Goal: Task Accomplishment & Management: Manage account settings

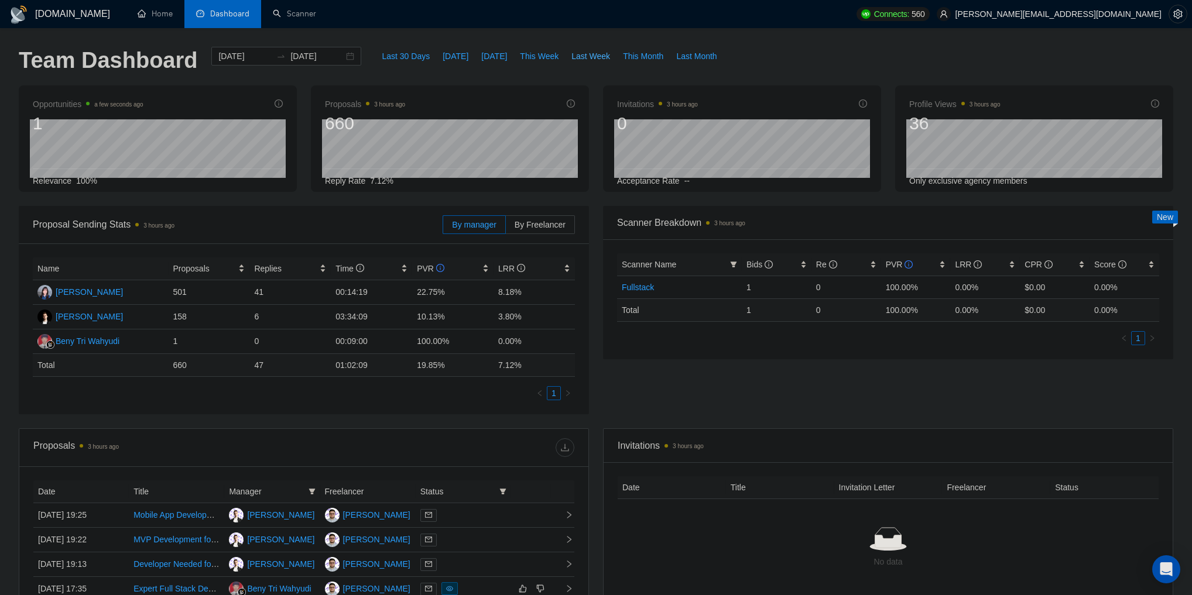
click at [584, 61] on span "Last Week" at bounding box center [590, 56] width 39 height 13
type input "[DATE]"
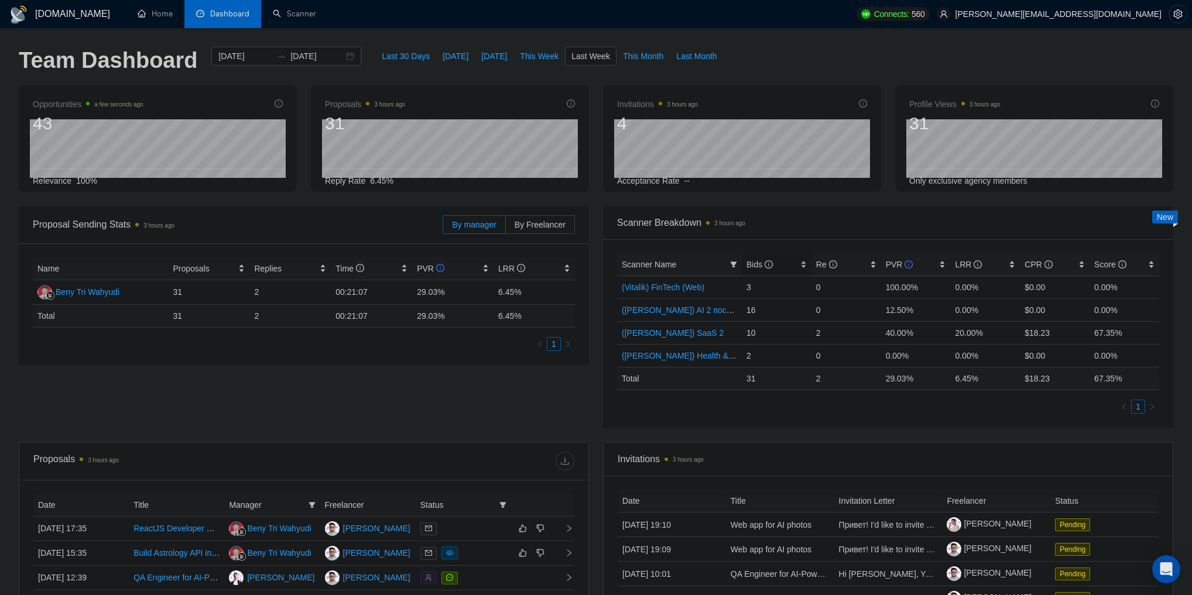
click at [756, 266] on span "Bids" at bounding box center [759, 264] width 26 height 9
drag, startPoint x: 742, startPoint y: 379, endPoint x: 767, endPoint y: 379, distance: 24.6
click at [767, 379] on td "31" at bounding box center [777, 378] width 70 height 23
click at [760, 377] on td "31" at bounding box center [777, 378] width 70 height 23
drag, startPoint x: 760, startPoint y: 377, endPoint x: 738, endPoint y: 377, distance: 22.2
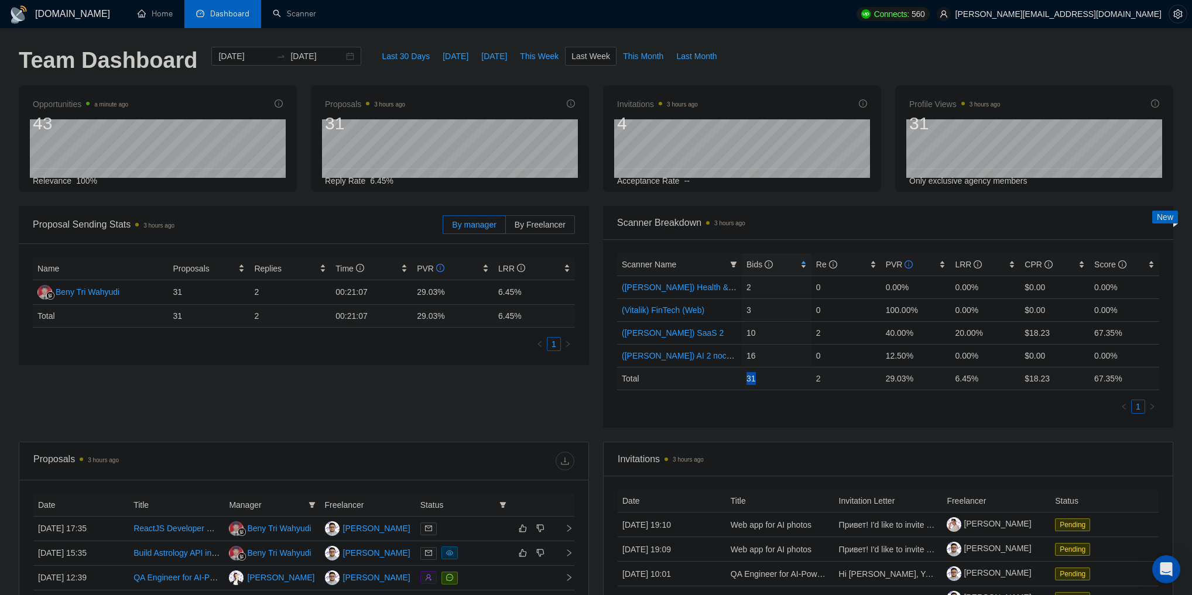
click at [738, 377] on tr "Total 31 2 29.03 % 6.45 % $ 18.23 67.35 %" at bounding box center [888, 378] width 542 height 23
click at [738, 377] on td "Total" at bounding box center [679, 378] width 125 height 23
drag, startPoint x: 738, startPoint y: 377, endPoint x: 759, endPoint y: 378, distance: 21.7
click at [759, 378] on tr "Total 31 2 29.03 % 6.45 % $ 18.23 67.35 %" at bounding box center [888, 378] width 542 height 23
click at [759, 378] on td "31" at bounding box center [777, 378] width 70 height 23
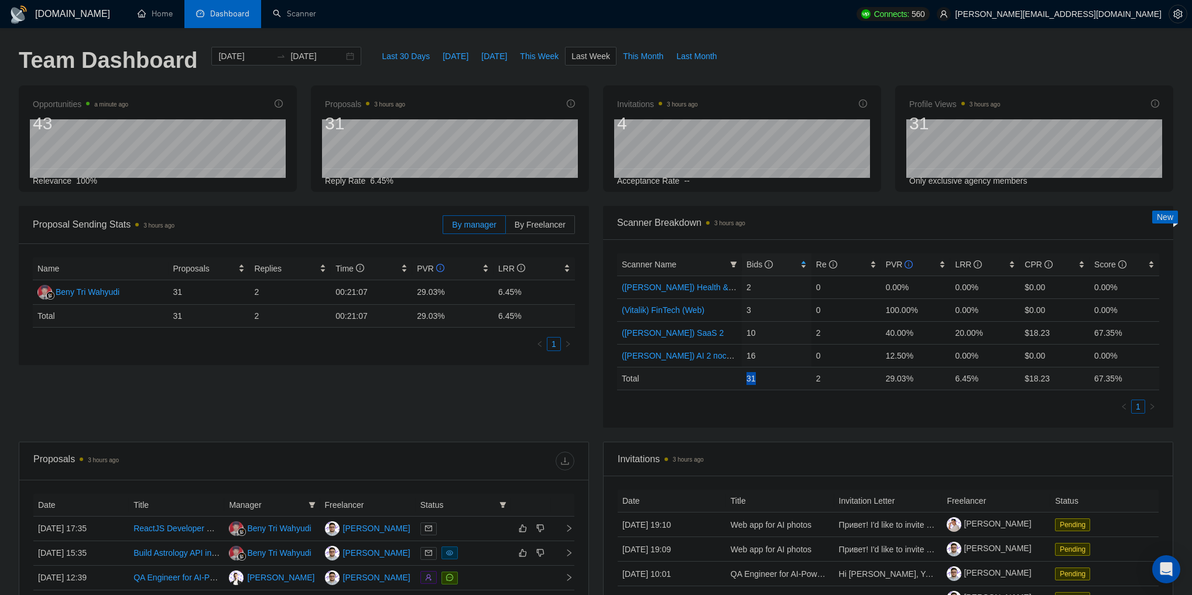
drag, startPoint x: 759, startPoint y: 378, endPoint x: 731, endPoint y: 378, distance: 28.7
click at [731, 378] on tr "Total 31 2 29.03 % 6.45 % $ 18.23 67.35 %" at bounding box center [888, 378] width 542 height 23
click at [731, 378] on td "Total" at bounding box center [679, 378] width 125 height 23
drag, startPoint x: 755, startPoint y: 376, endPoint x: 770, endPoint y: 376, distance: 15.2
click at [770, 376] on tr "Total 31 2 29.03 % 6.45 % $ 18.23 67.35 %" at bounding box center [888, 378] width 542 height 23
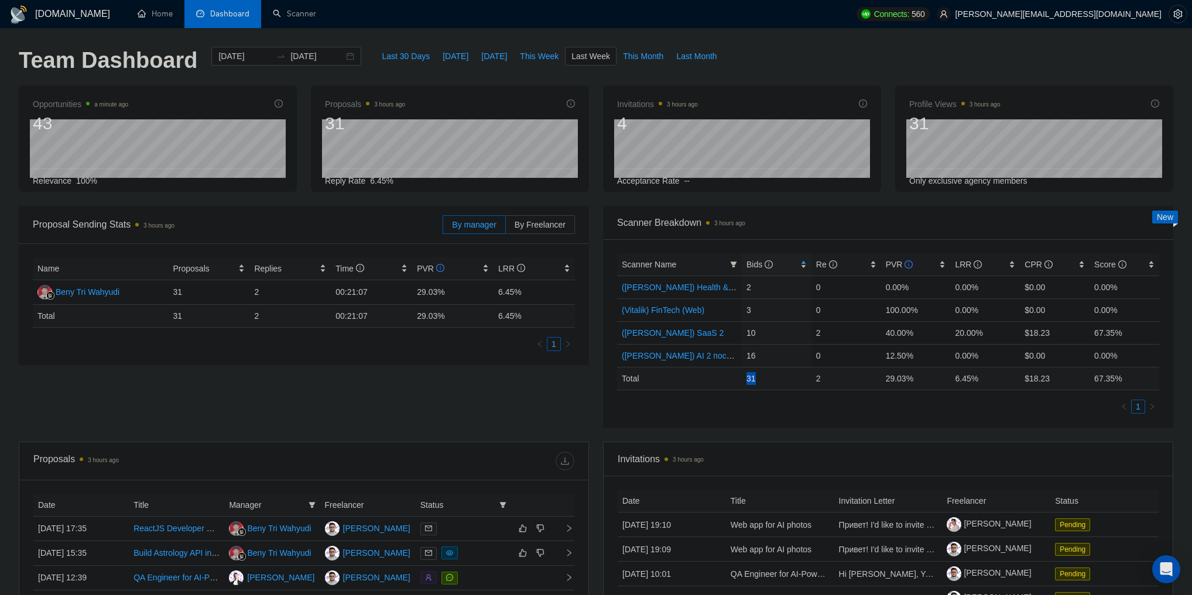
click at [770, 376] on td "31" at bounding box center [777, 378] width 70 height 23
click at [699, 56] on span "Last Month" at bounding box center [696, 56] width 40 height 13
type input "[DATE]"
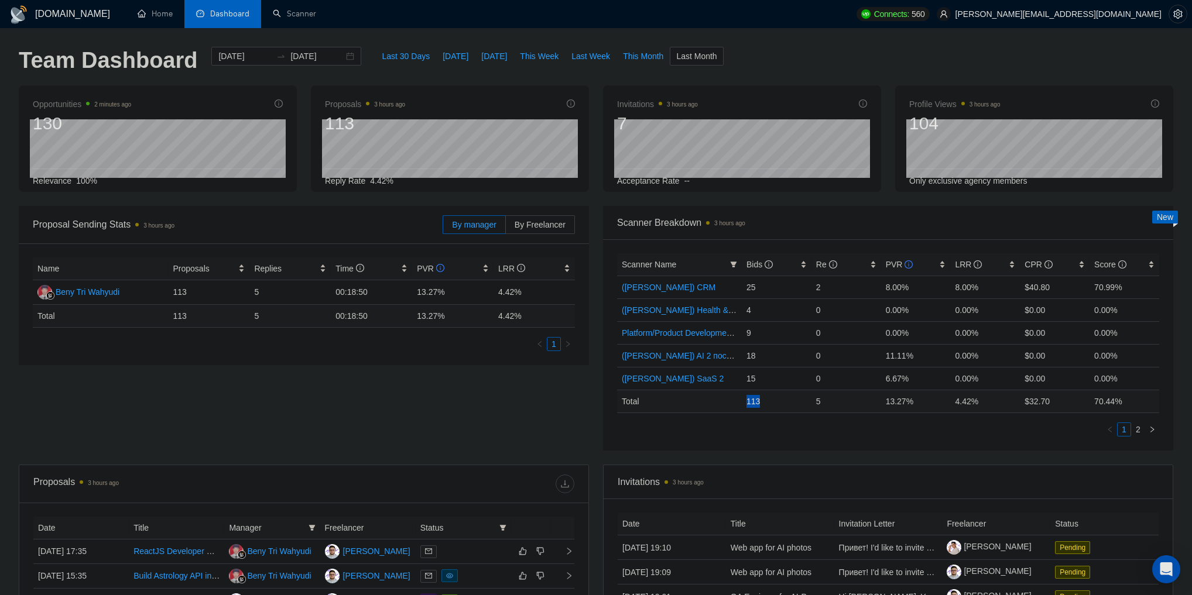
drag, startPoint x: 748, startPoint y: 402, endPoint x: 762, endPoint y: 402, distance: 13.5
click at [762, 402] on td "113" at bounding box center [777, 401] width 70 height 23
click at [759, 402] on td "113" at bounding box center [777, 401] width 70 height 23
click at [753, 402] on td "113" at bounding box center [777, 401] width 70 height 23
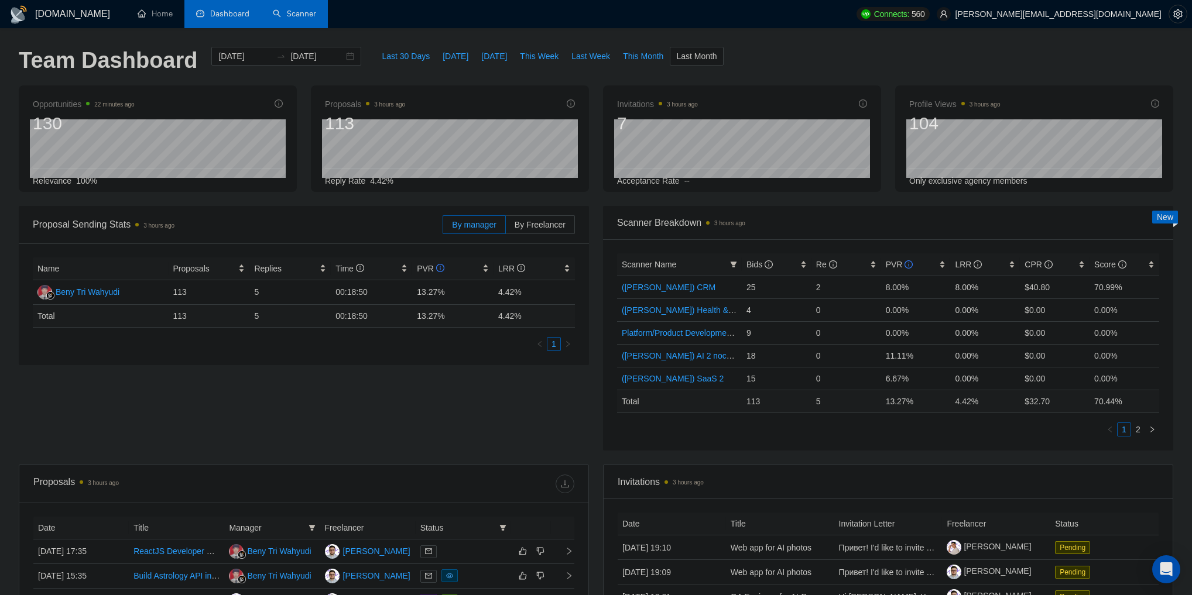
click at [299, 19] on link "Scanner" at bounding box center [294, 14] width 43 height 10
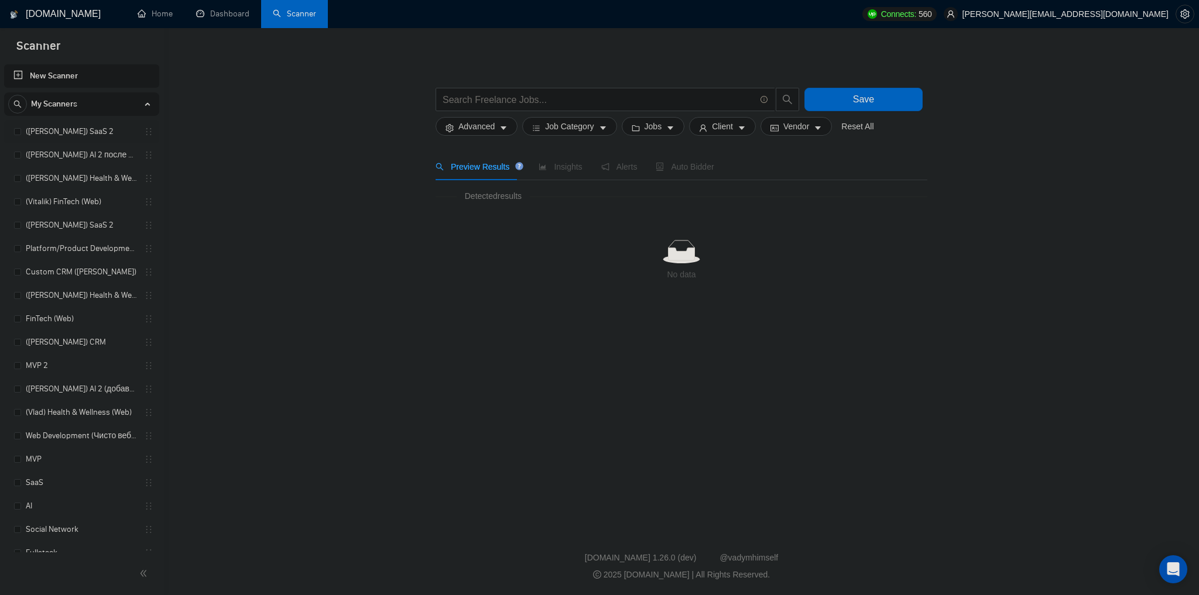
click at [44, 125] on link "([PERSON_NAME]) SaaS 2" at bounding box center [81, 131] width 111 height 23
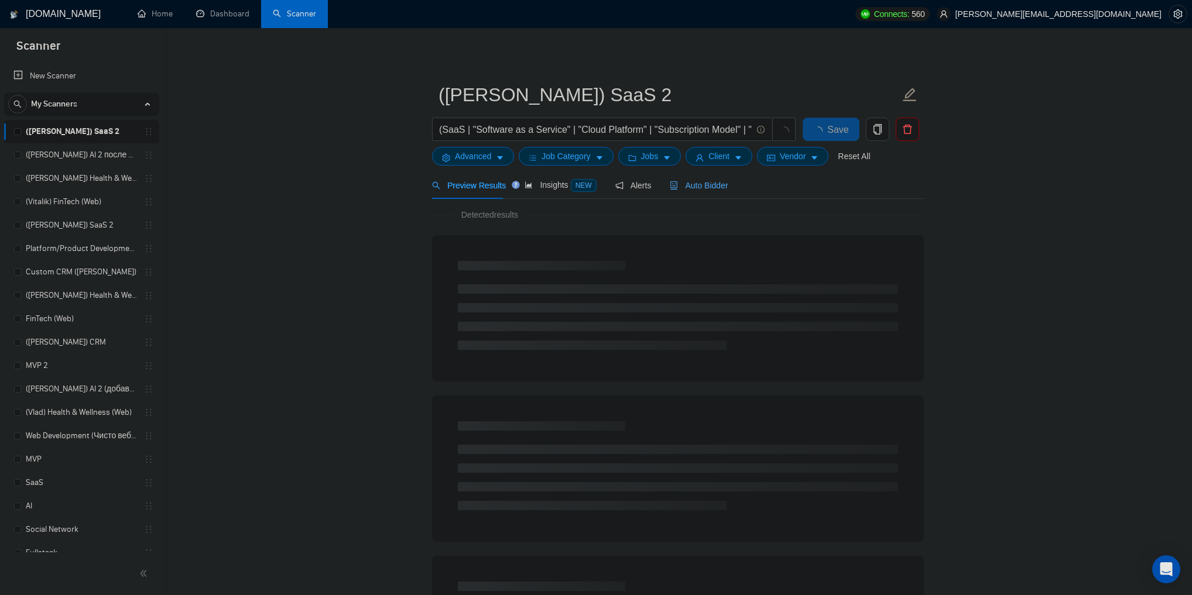
click at [714, 183] on span "Auto Bidder" at bounding box center [699, 185] width 58 height 9
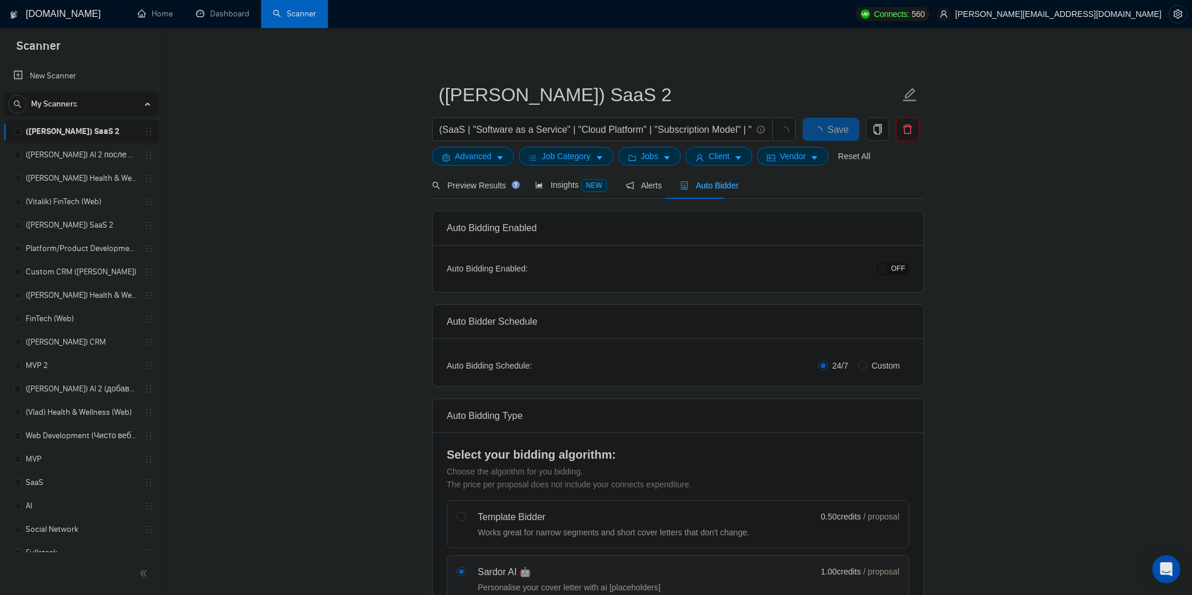
click at [892, 271] on button "OFF" at bounding box center [892, 268] width 33 height 13
click at [842, 126] on button "Save" at bounding box center [831, 129] width 57 height 23
click at [89, 155] on link "([PERSON_NAME]) AI 2 после обновы профиля" at bounding box center [81, 154] width 111 height 23
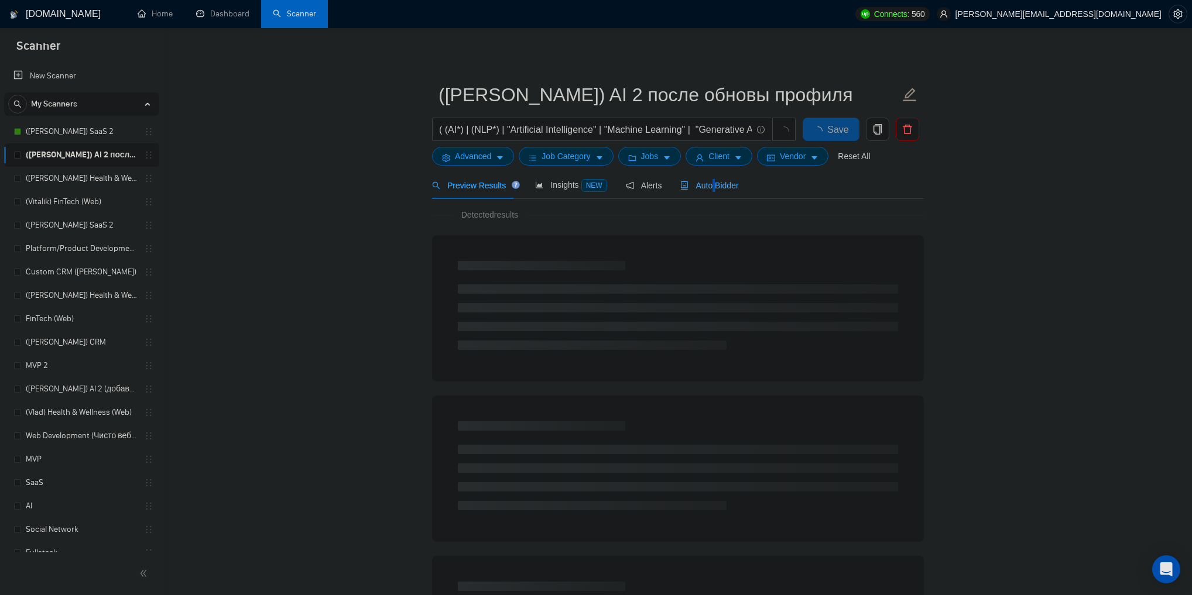
click at [708, 181] on span "Auto Bidder" at bounding box center [709, 185] width 58 height 9
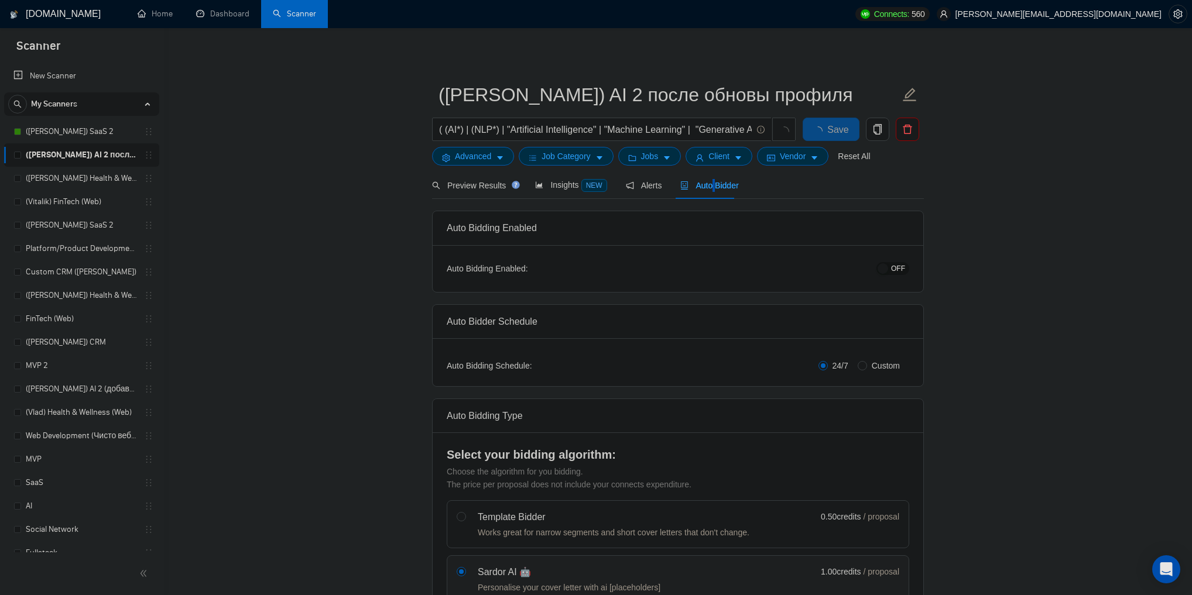
click at [900, 270] on span "OFF" at bounding box center [898, 268] width 14 height 13
click at [823, 129] on span "Save" at bounding box center [830, 129] width 21 height 15
click at [86, 179] on link "([PERSON_NAME]) Health & Wellness (Web) после обновы профиля" at bounding box center [81, 178] width 111 height 23
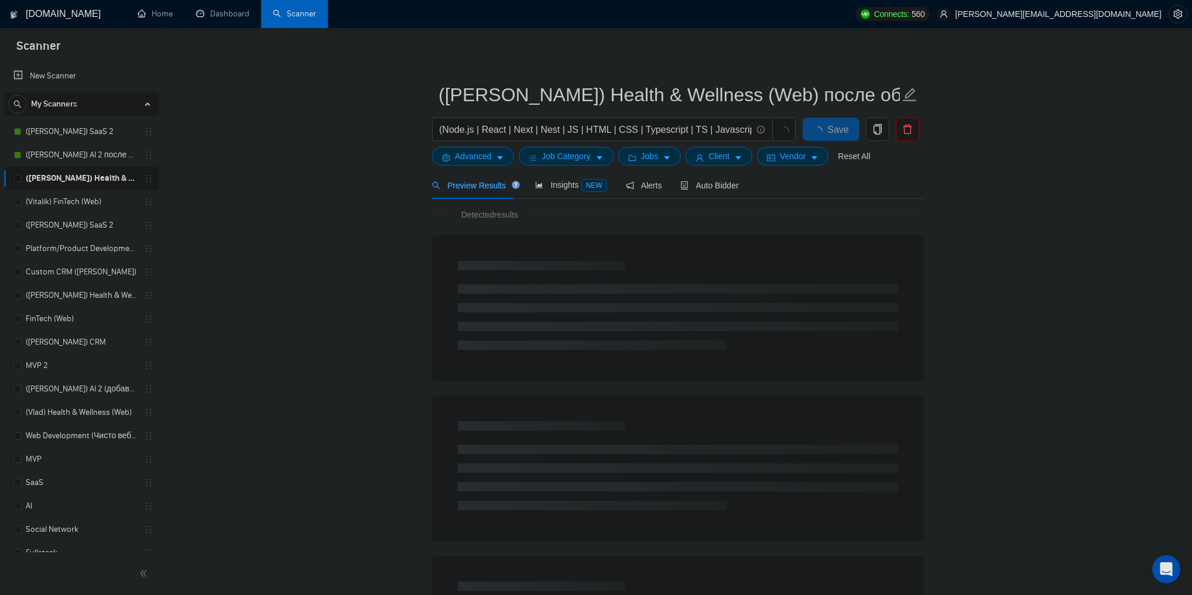
click at [979, 212] on main "([PERSON_NAME]) Health & Wellness (Web) после обновы профиля (Node.js | React |…" at bounding box center [678, 535] width 990 height 976
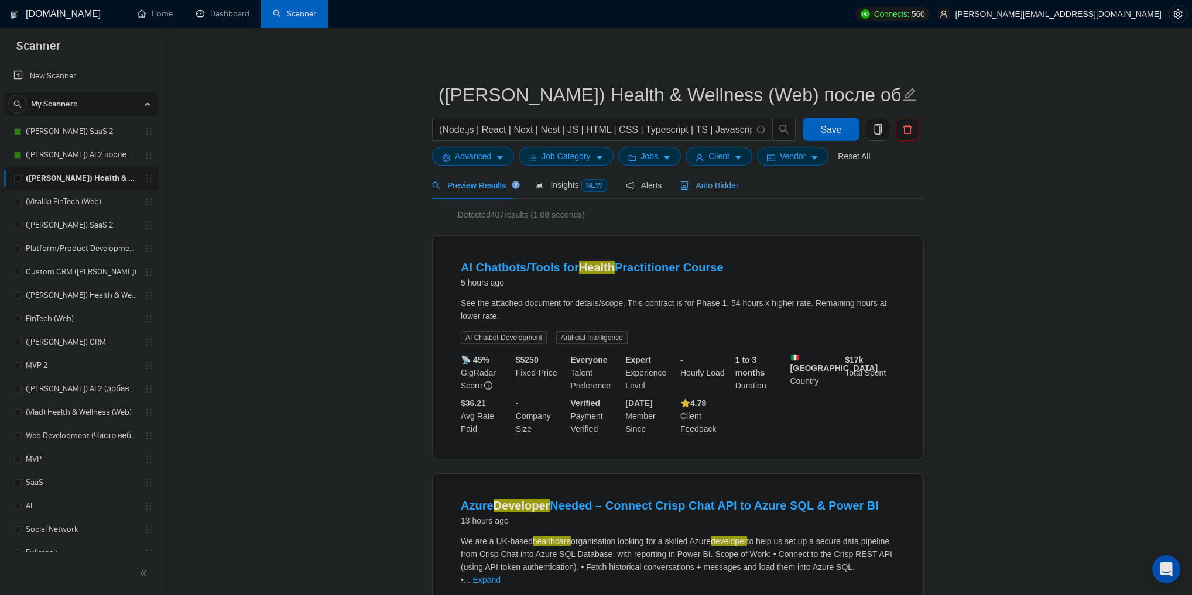
click at [716, 187] on span "Auto Bidder" at bounding box center [709, 185] width 58 height 9
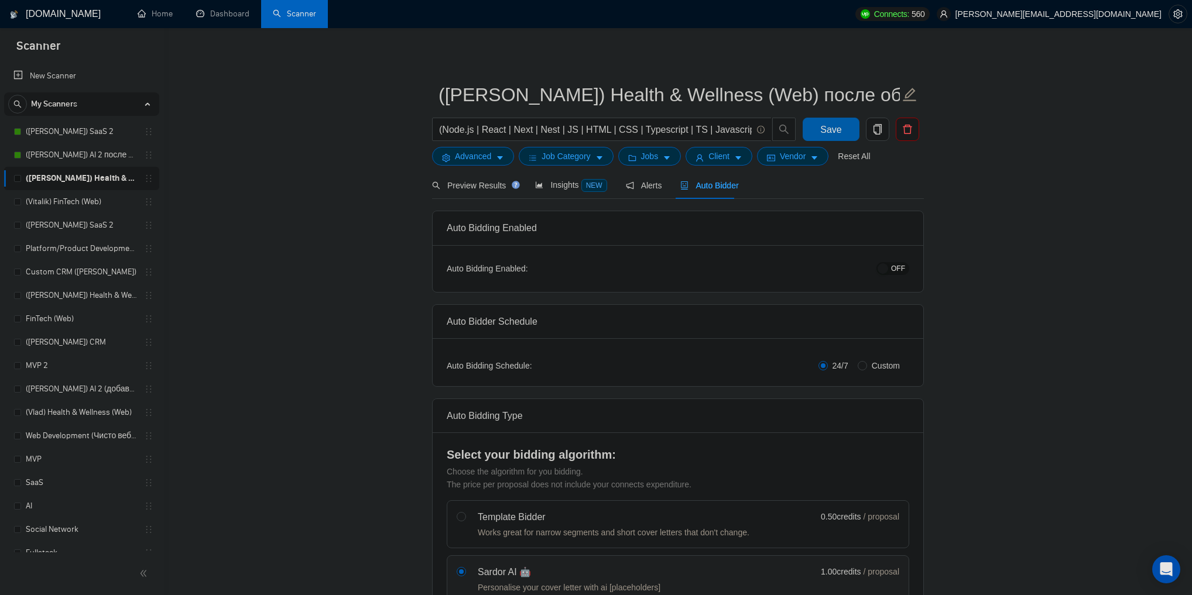
drag, startPoint x: 837, startPoint y: 127, endPoint x: 1033, endPoint y: 224, distance: 219.1
click at [902, 266] on span "OFF" at bounding box center [898, 268] width 14 height 13
click at [824, 135] on span "Save" at bounding box center [830, 129] width 21 height 15
click at [65, 208] on link "(Vitalik) FinTech (Web)" at bounding box center [81, 201] width 111 height 23
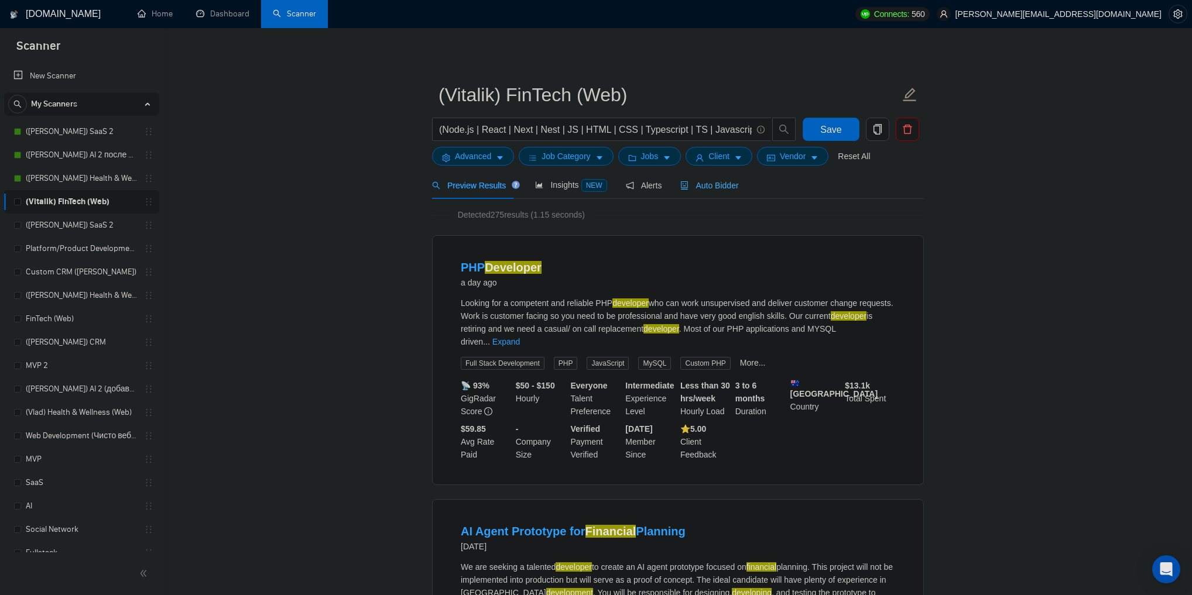
click at [728, 197] on div "Auto Bidder" at bounding box center [709, 186] width 58 height 28
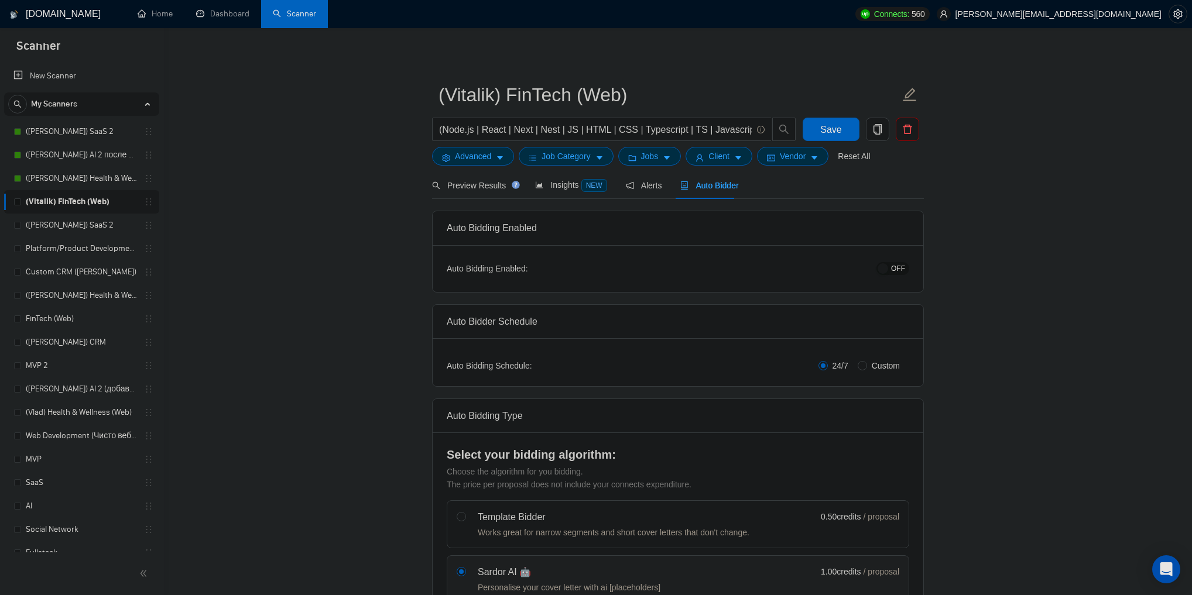
click at [890, 269] on button "OFF" at bounding box center [892, 268] width 33 height 13
click at [821, 133] on span "Save" at bounding box center [830, 129] width 21 height 15
click at [63, 243] on link "Platform/Product Development (Чисто продкты)" at bounding box center [81, 248] width 111 height 23
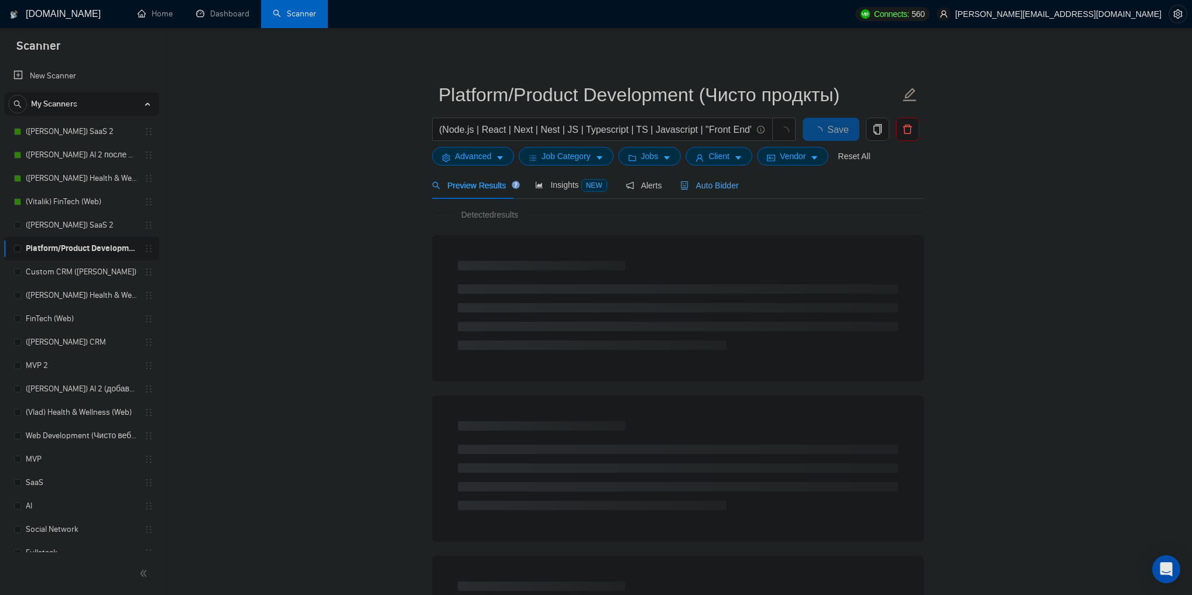
click at [715, 183] on span "Auto Bidder" at bounding box center [709, 185] width 58 height 9
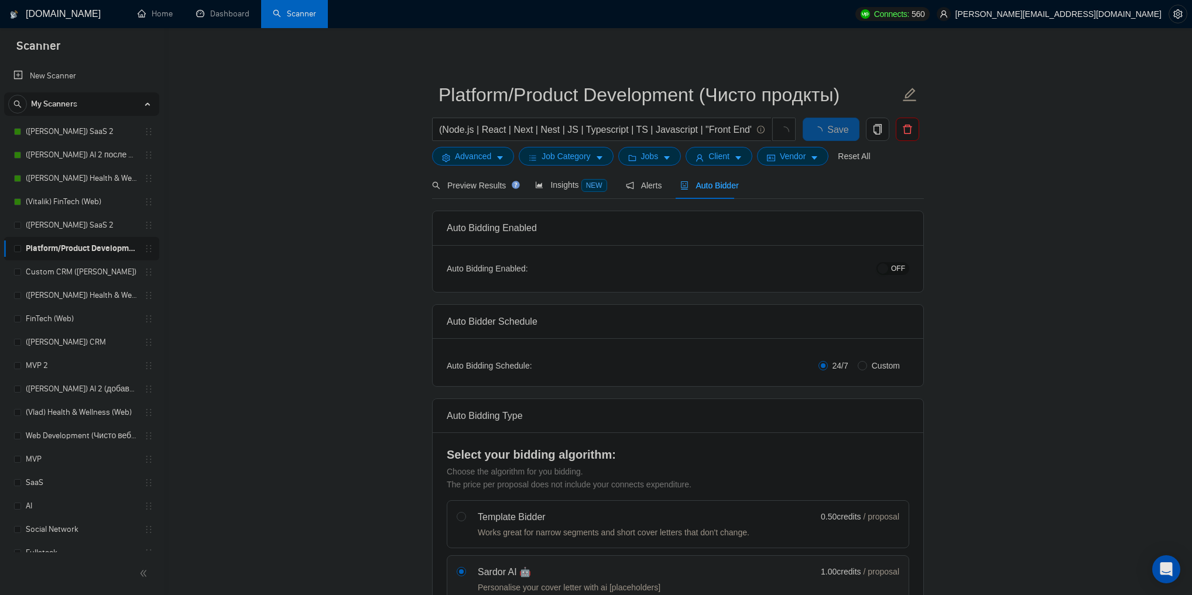
checkbox input "true"
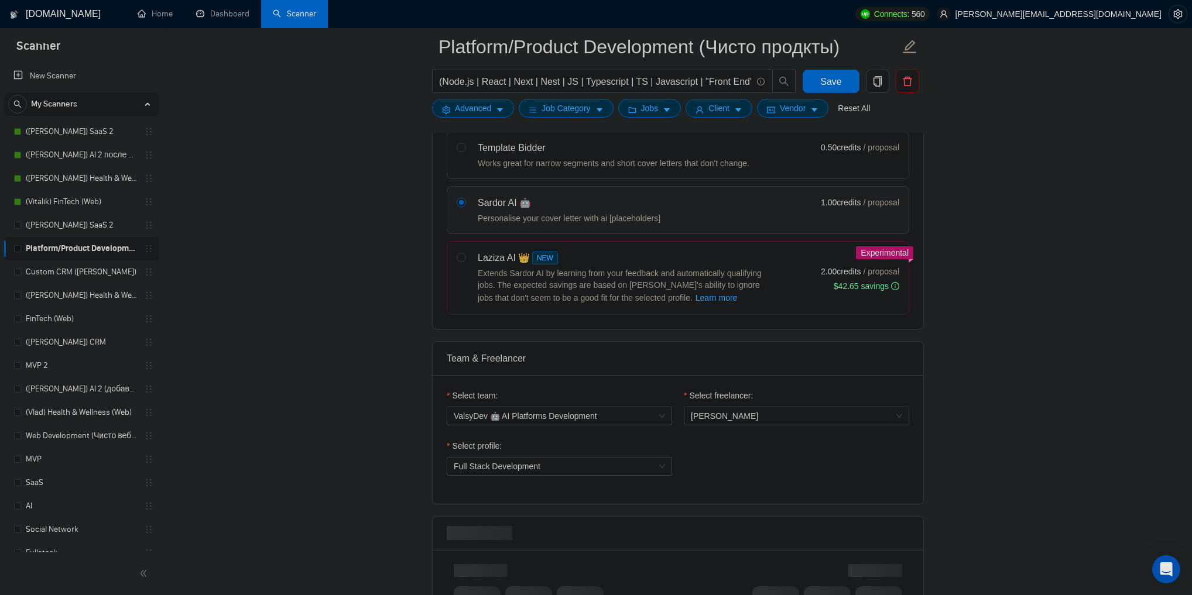
scroll to position [562, 0]
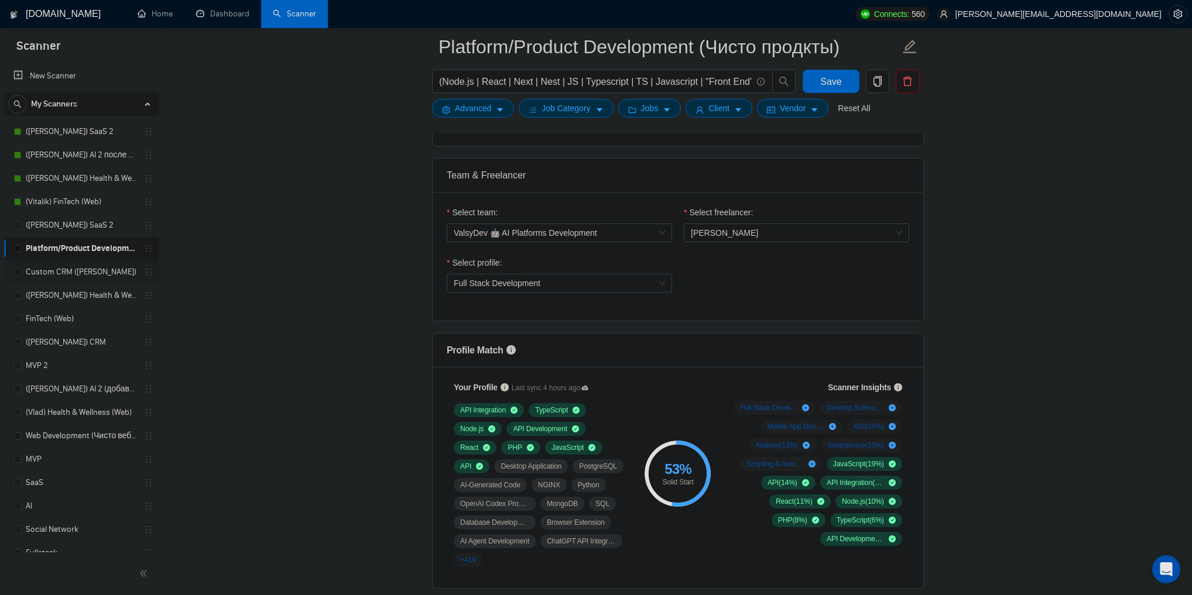
click at [105, 269] on link "Custom CRM ([PERSON_NAME])" at bounding box center [81, 271] width 111 height 23
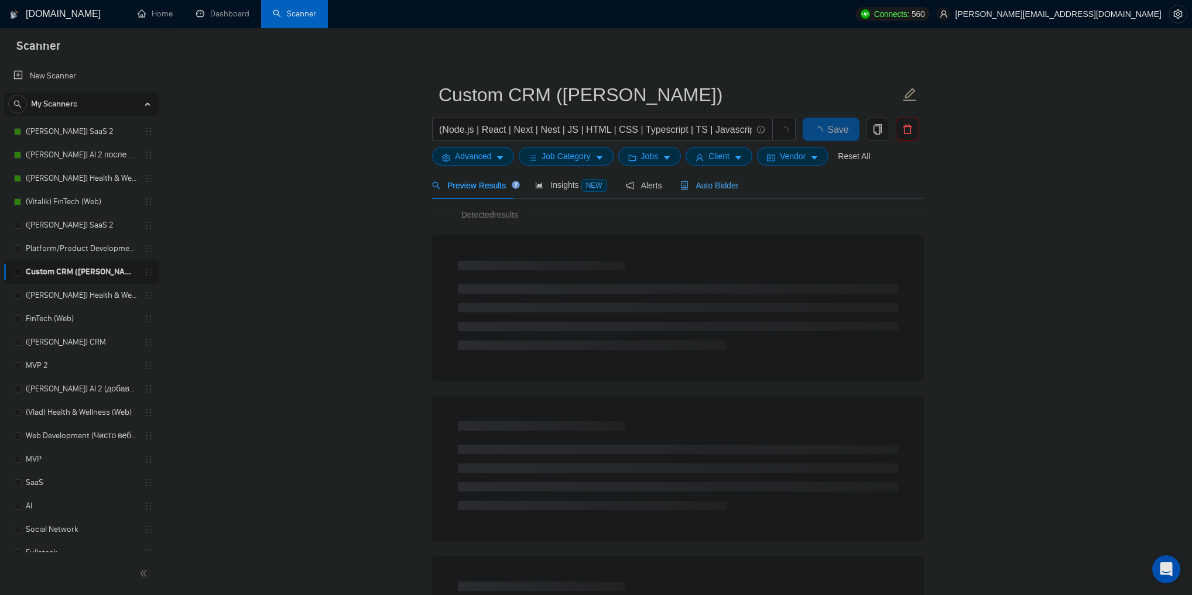
click at [720, 187] on span "Auto Bidder" at bounding box center [709, 185] width 58 height 9
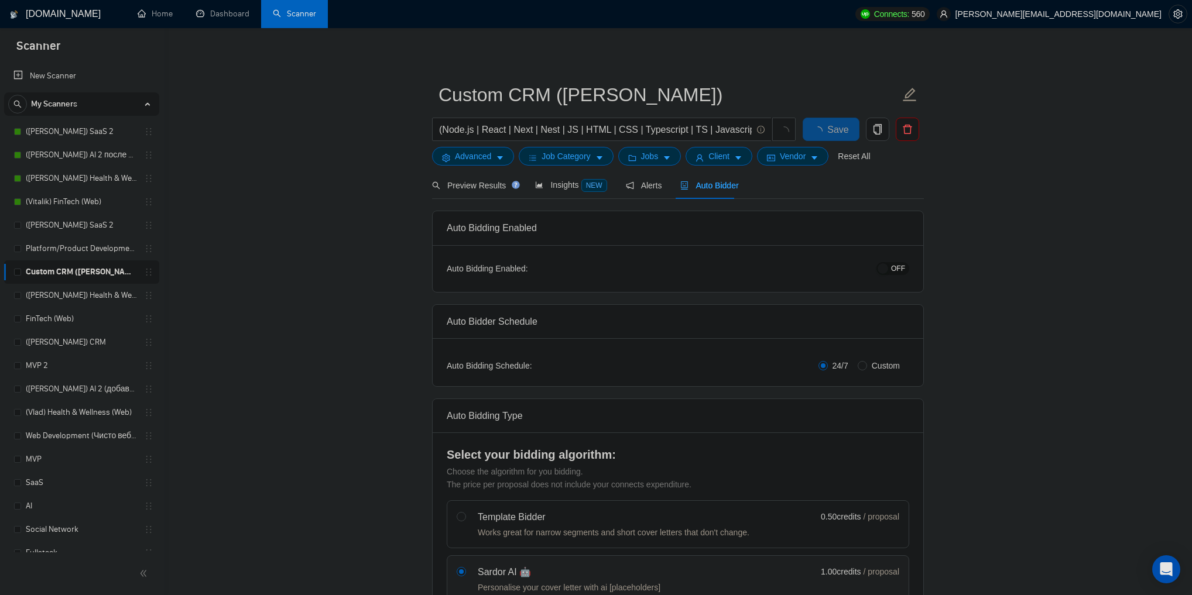
checkbox input "true"
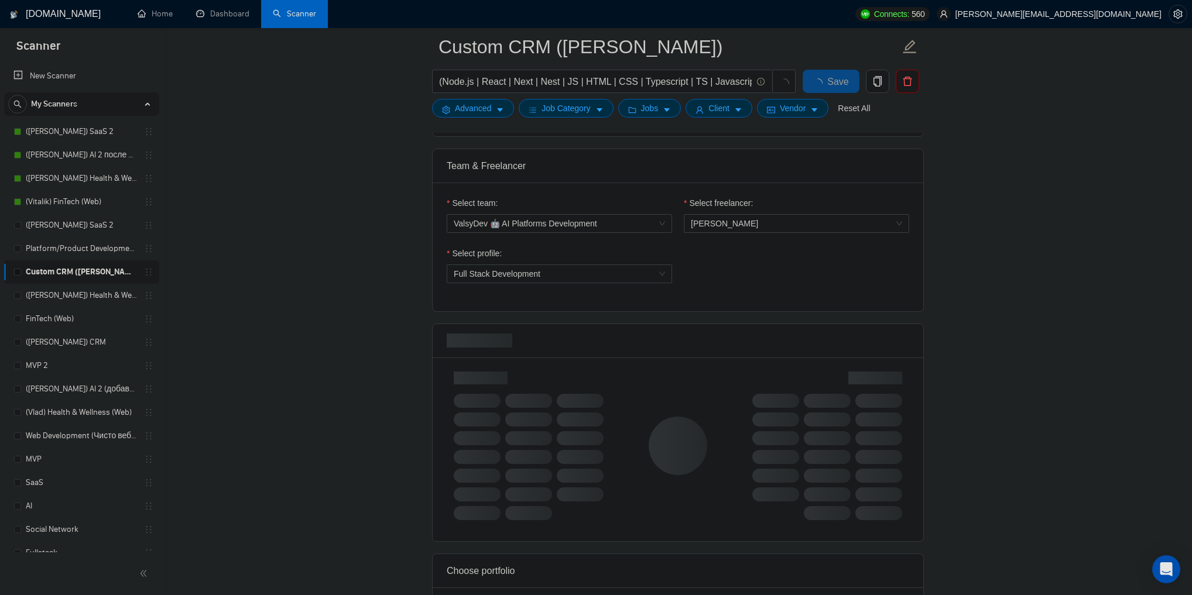
scroll to position [609, 0]
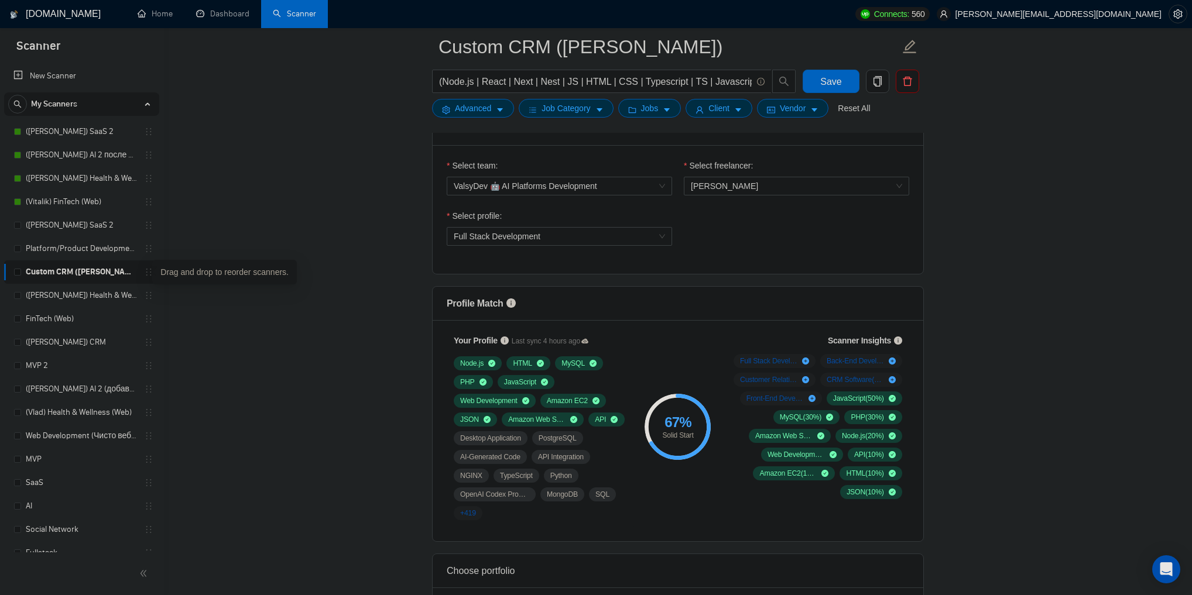
drag, startPoint x: 140, startPoint y: 275, endPoint x: 293, endPoint y: 199, distance: 170.4
click at [133, 274] on link "Custom CRM ([PERSON_NAME])" at bounding box center [81, 271] width 111 height 23
click at [880, 87] on button "button" at bounding box center [877, 81] width 23 height 23
click at [868, 138] on span "Yes" at bounding box center [869, 140] width 13 height 13
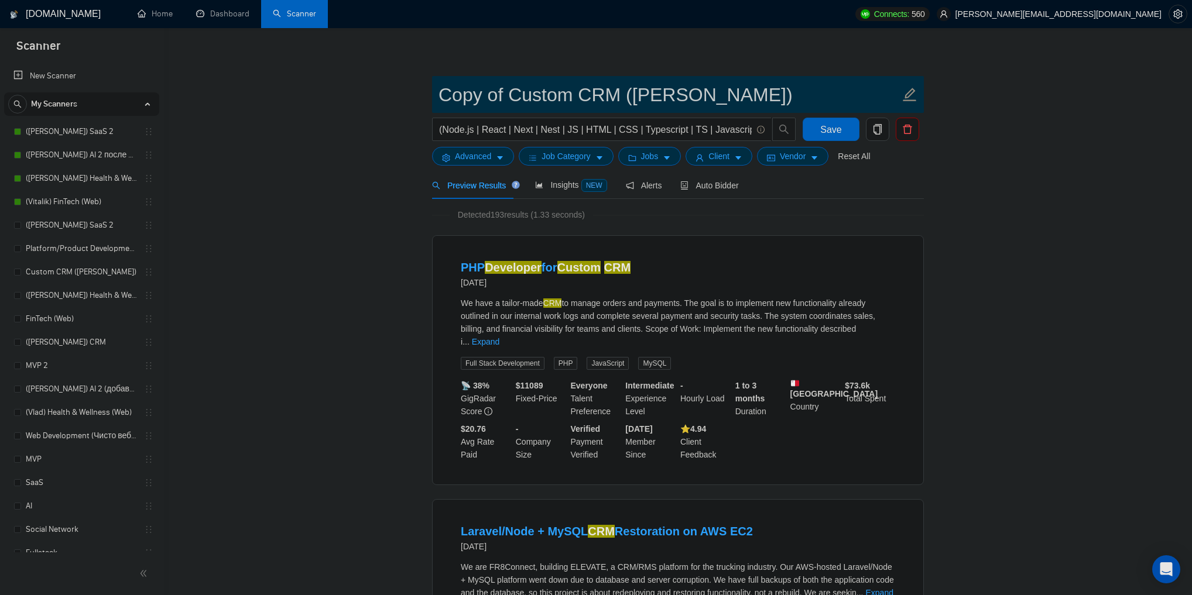
drag, startPoint x: 509, startPoint y: 96, endPoint x: 392, endPoint y: 92, distance: 117.7
drag, startPoint x: 688, startPoint y: 92, endPoint x: 557, endPoint y: 103, distance: 131.5
click at [557, 103] on input "Custom CRM ([PERSON_NAME])" at bounding box center [668, 94] width 461 height 29
type input "Custom CRM после обновы профилей"
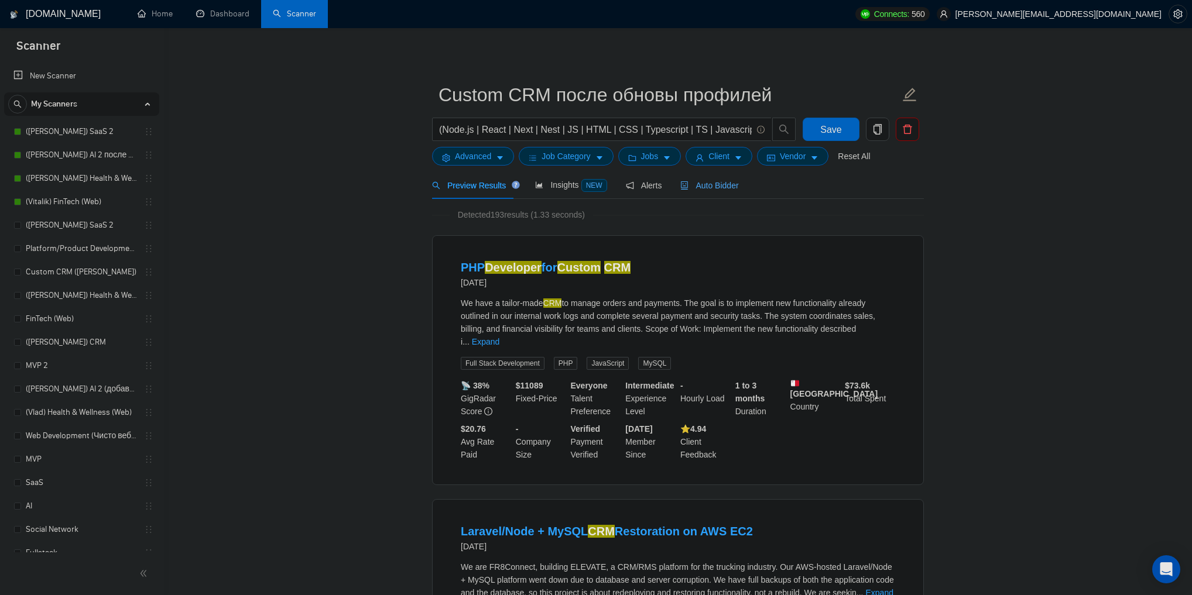
click at [716, 191] on div "Auto Bidder" at bounding box center [709, 185] width 58 height 13
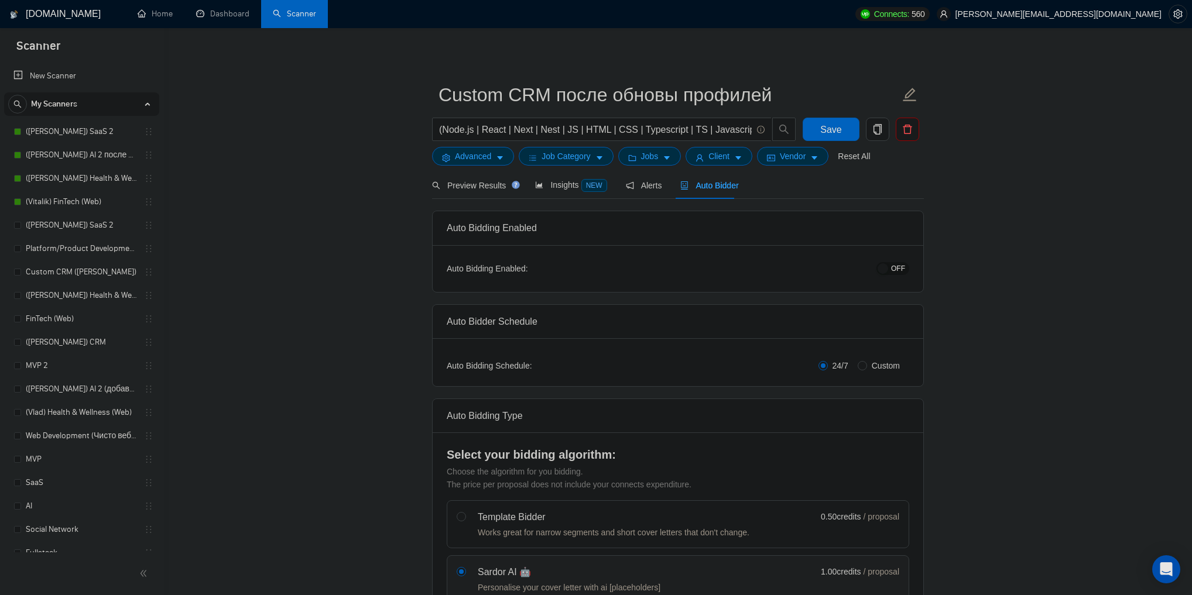
click at [897, 270] on span "OFF" at bounding box center [898, 268] width 14 height 13
click at [847, 129] on button "Save" at bounding box center [831, 129] width 57 height 23
click at [55, 270] on link "Platform/Product Development (Чисто продкты)" at bounding box center [81, 271] width 111 height 23
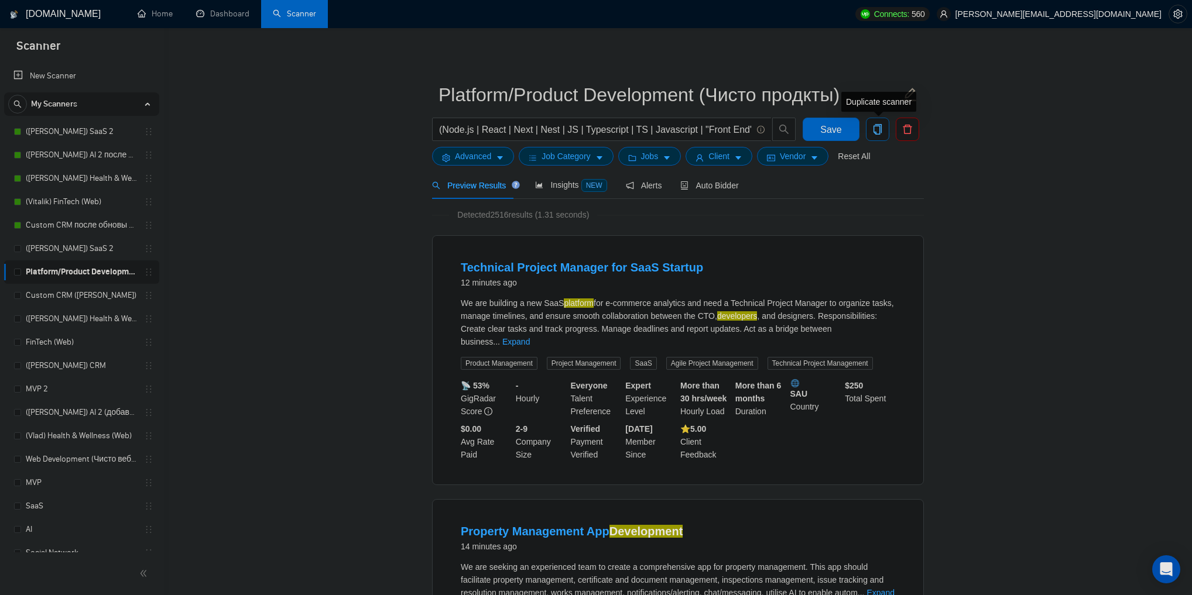
click at [876, 131] on icon "copy" at bounding box center [877, 129] width 11 height 11
click at [873, 188] on span "Yes" at bounding box center [869, 188] width 13 height 13
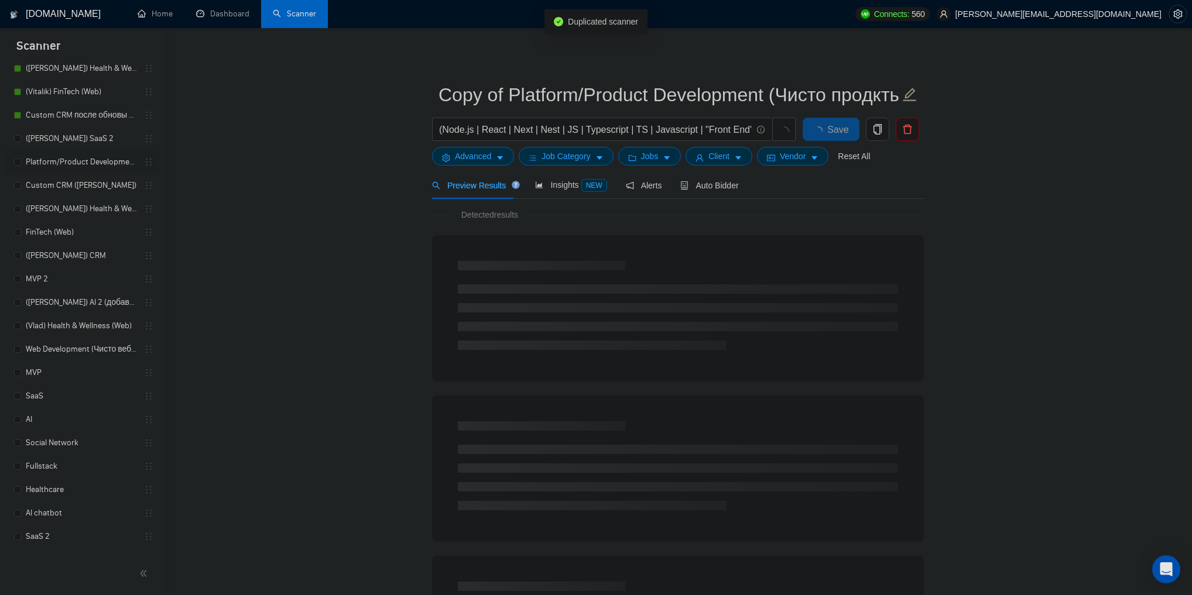
scroll to position [152, 0]
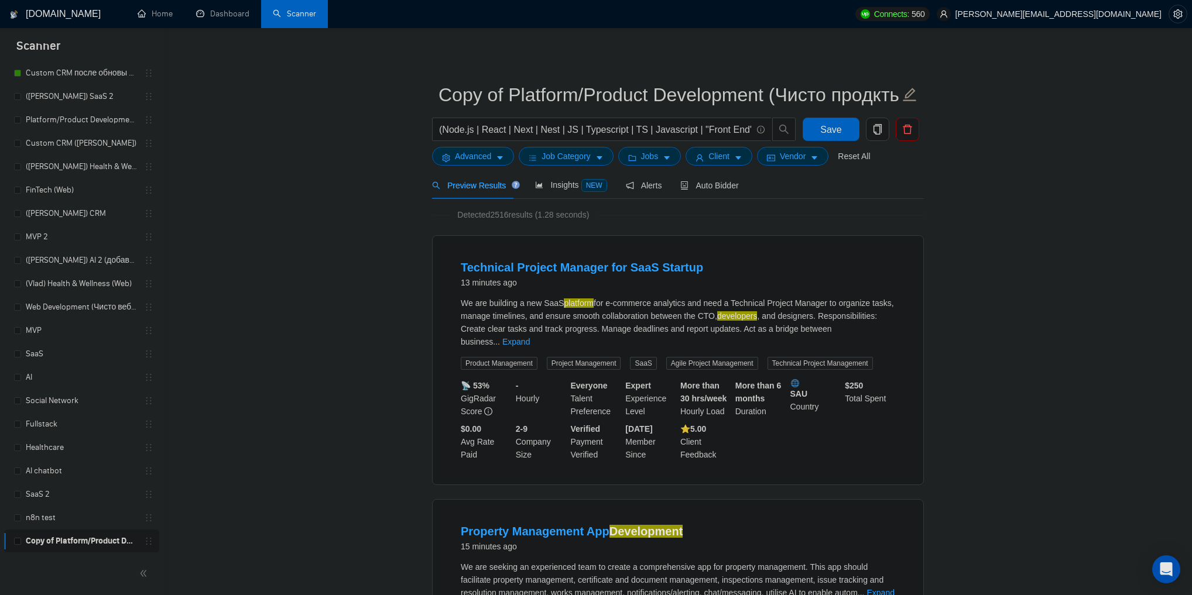
drag, startPoint x: 146, startPoint y: 543, endPoint x: 320, endPoint y: 359, distance: 253.4
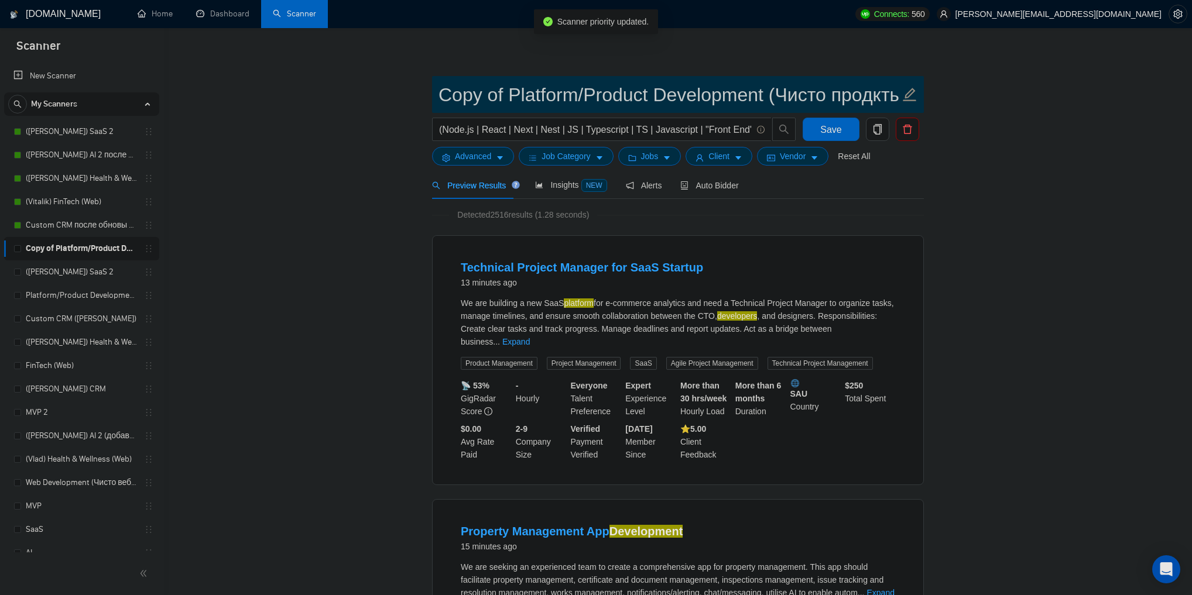
drag, startPoint x: 510, startPoint y: 95, endPoint x: 436, endPoint y: 98, distance: 73.8
click at [436, 98] on span "Copy of Platform/Product Development (Чисто продкты)" at bounding box center [678, 94] width 492 height 37
click at [866, 96] on input "Platform/Product Development (Чисто продкты)" at bounding box center [668, 94] width 461 height 29
type input "Platform/Product Development (Чисто продкты) (после обновы профилей)"
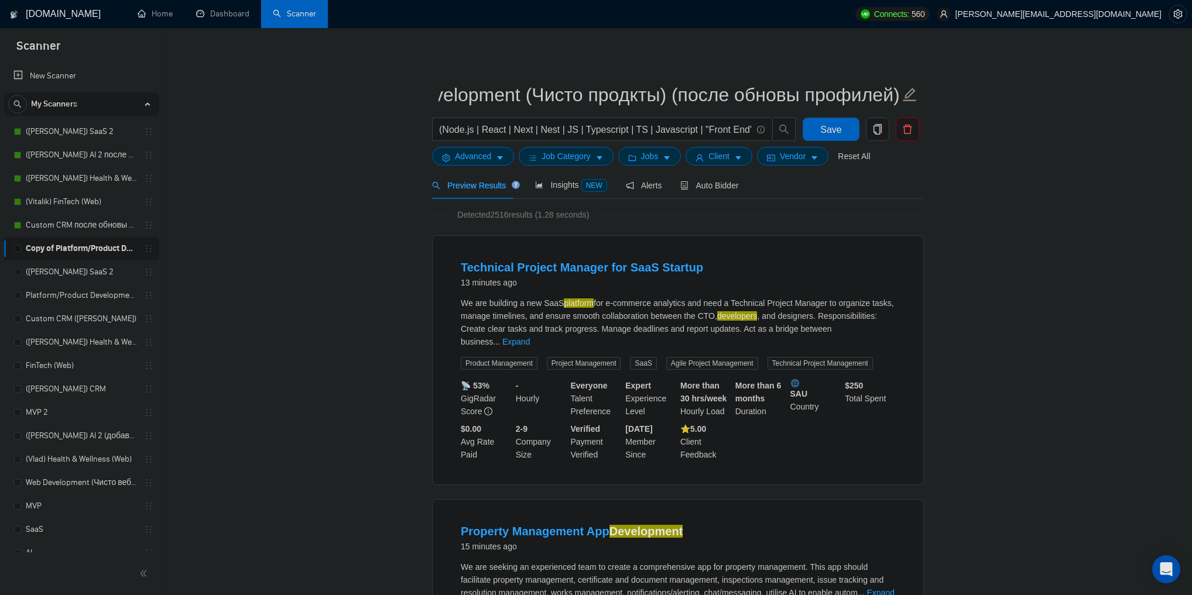
scroll to position [0, 0]
click at [723, 191] on div "Auto Bidder" at bounding box center [709, 185] width 58 height 13
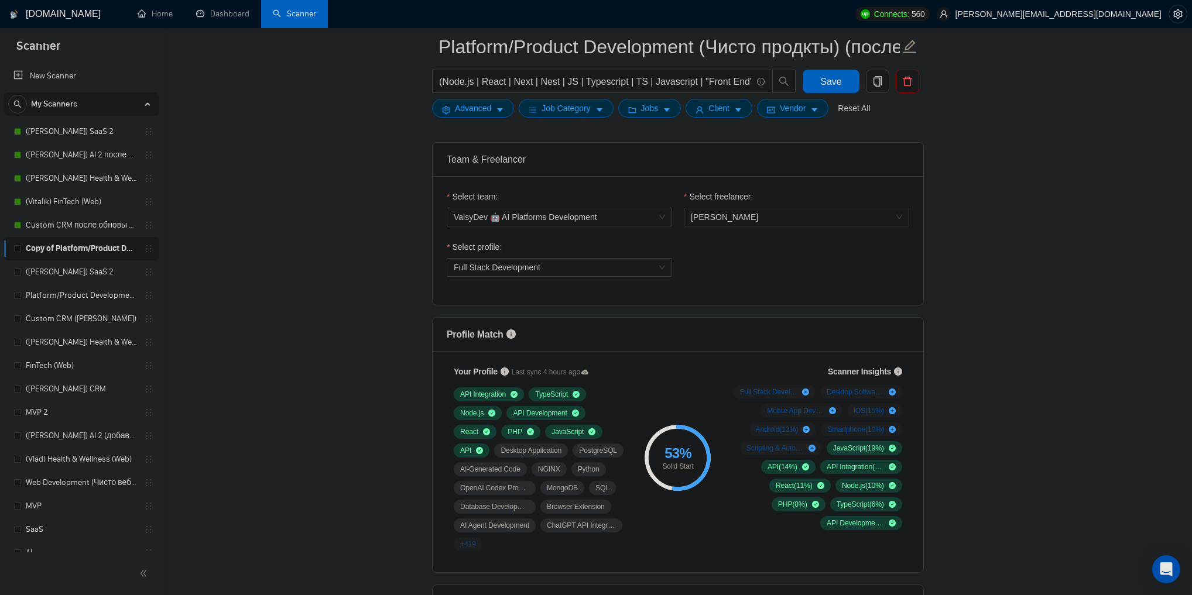
scroll to position [562, 0]
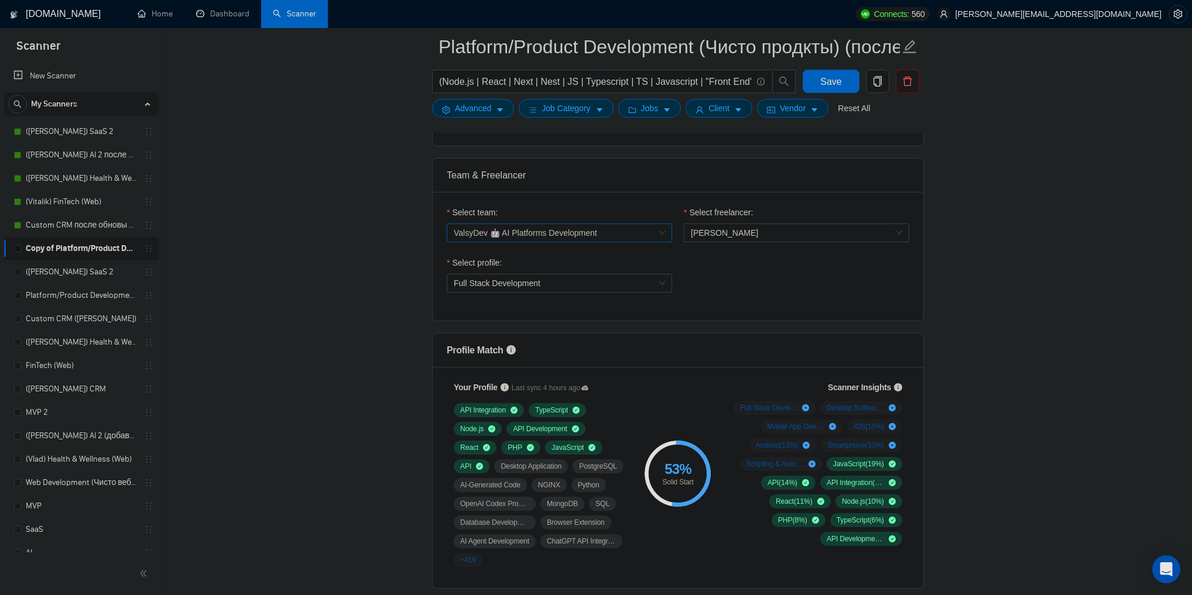
click at [604, 232] on span "ValsyDev 🤖 AI Platforms Development" at bounding box center [559, 233] width 211 height 18
click at [616, 225] on span "ValsyDev 🤖 AI Platforms Development" at bounding box center [559, 233] width 211 height 18
click at [715, 232] on span "[PERSON_NAME]" at bounding box center [724, 232] width 67 height 9
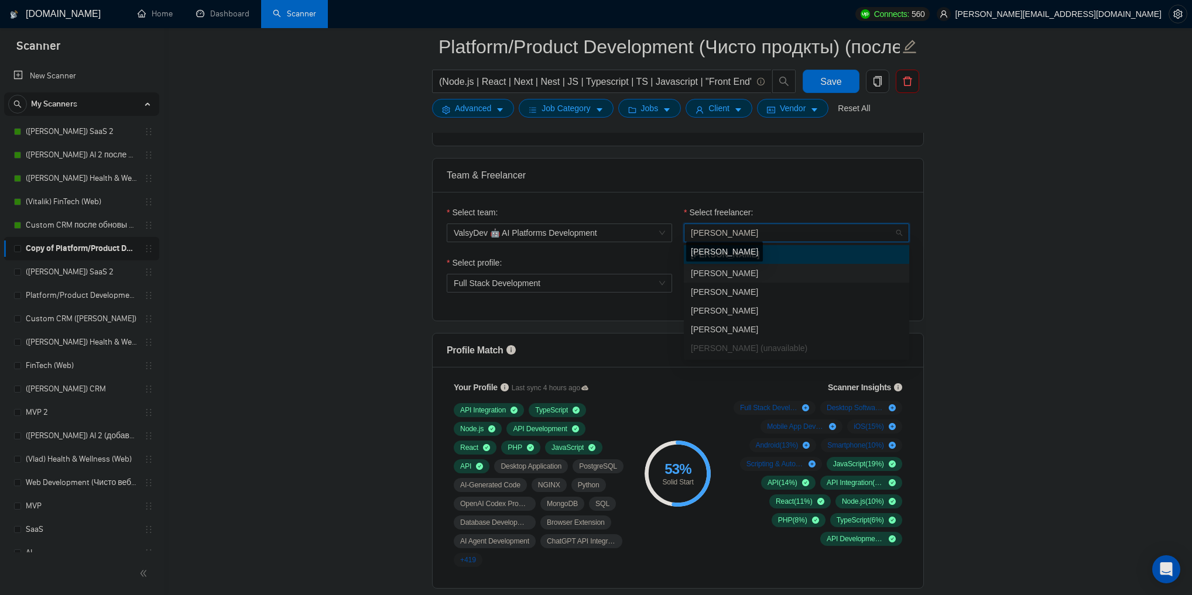
click at [715, 273] on span "[PERSON_NAME]" at bounding box center [724, 273] width 67 height 9
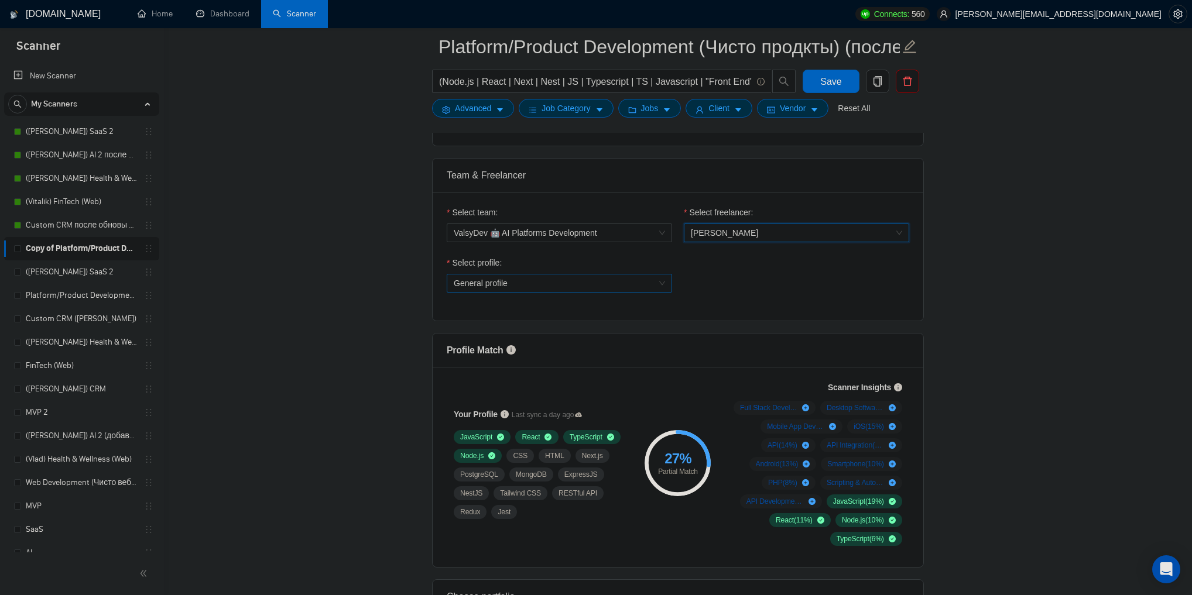
click at [624, 286] on span "General profile" at bounding box center [559, 284] width 211 height 18
click at [601, 325] on div "Full Stack Development" at bounding box center [558, 324] width 211 height 13
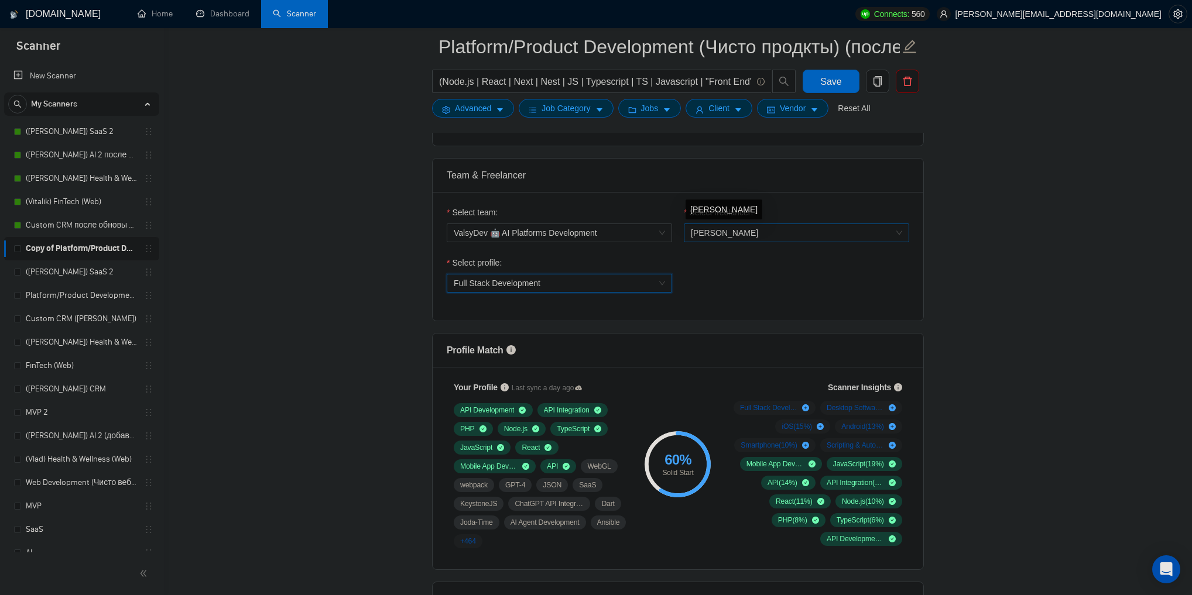
click at [701, 234] on span "[PERSON_NAME]" at bounding box center [724, 232] width 67 height 9
click at [693, 293] on span "[PERSON_NAME]" at bounding box center [724, 291] width 67 height 9
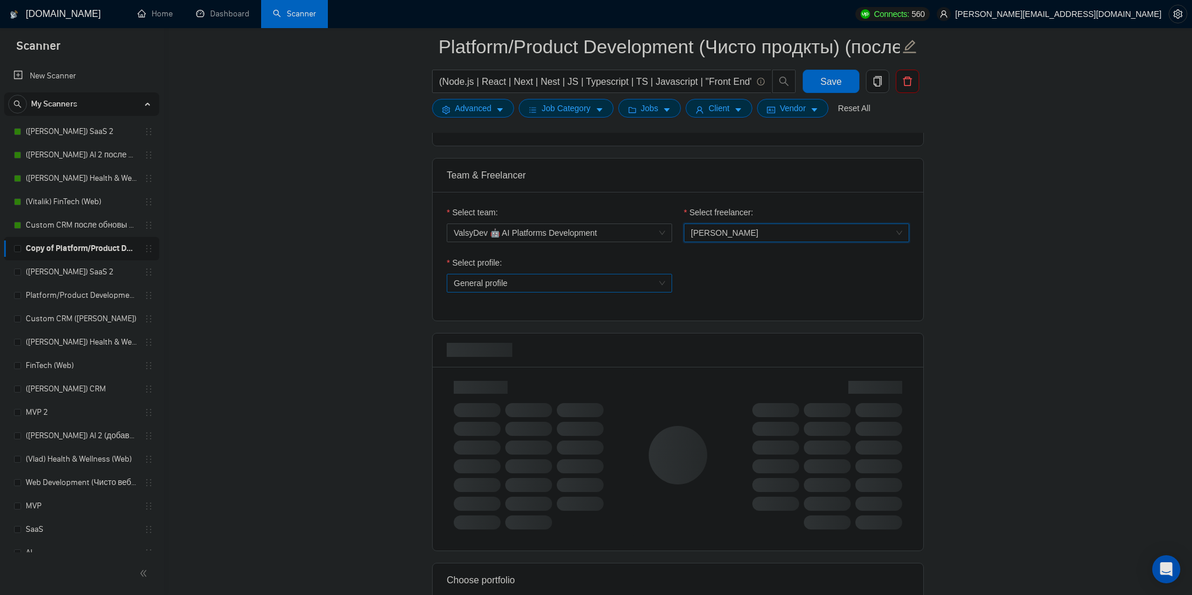
click at [611, 278] on span "General profile" at bounding box center [559, 284] width 211 height 18
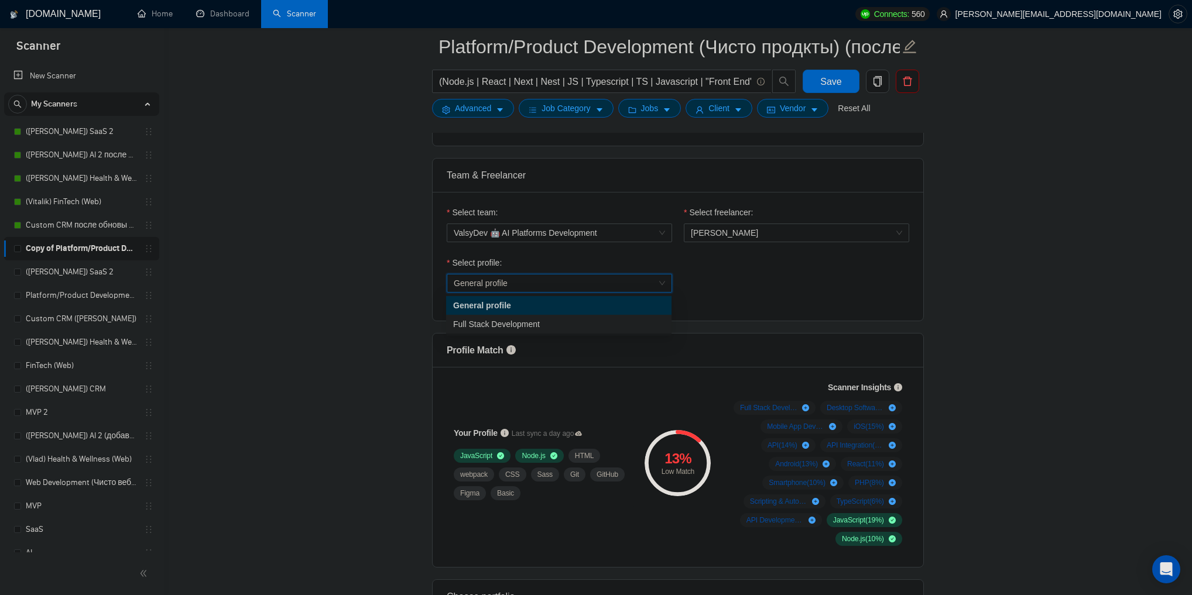
click at [604, 328] on div "Full Stack Development" at bounding box center [558, 324] width 211 height 13
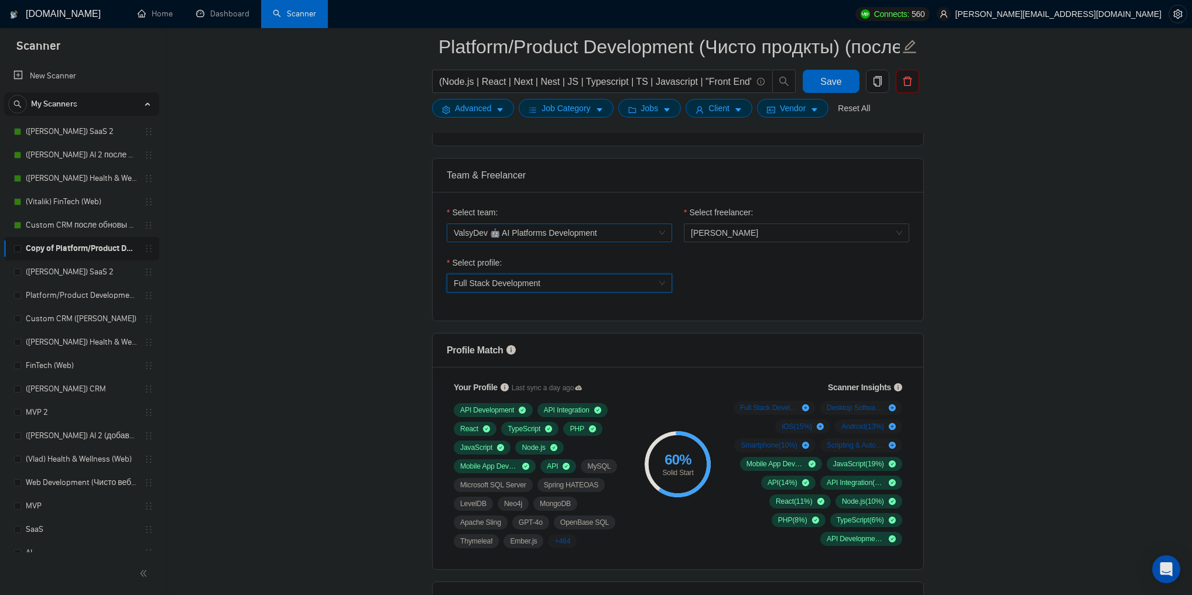
click at [642, 232] on span "ValsyDev 🤖 AI Platforms Development" at bounding box center [559, 233] width 211 height 18
click at [725, 231] on span "[PERSON_NAME]" at bounding box center [796, 233] width 211 height 18
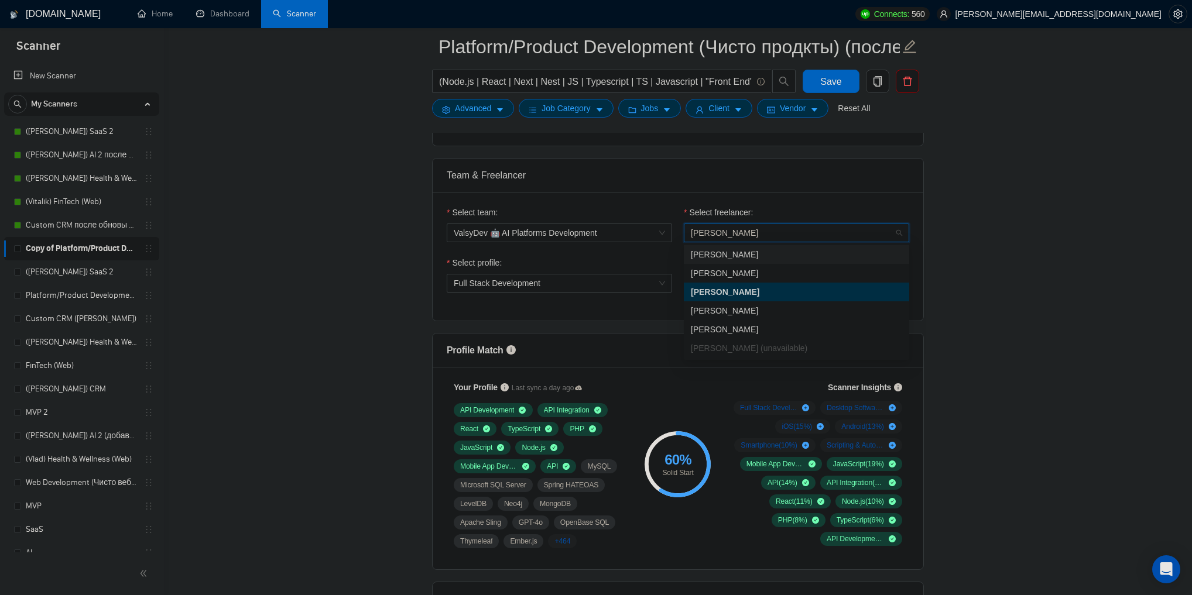
click at [721, 251] on span "[PERSON_NAME]" at bounding box center [724, 254] width 67 height 9
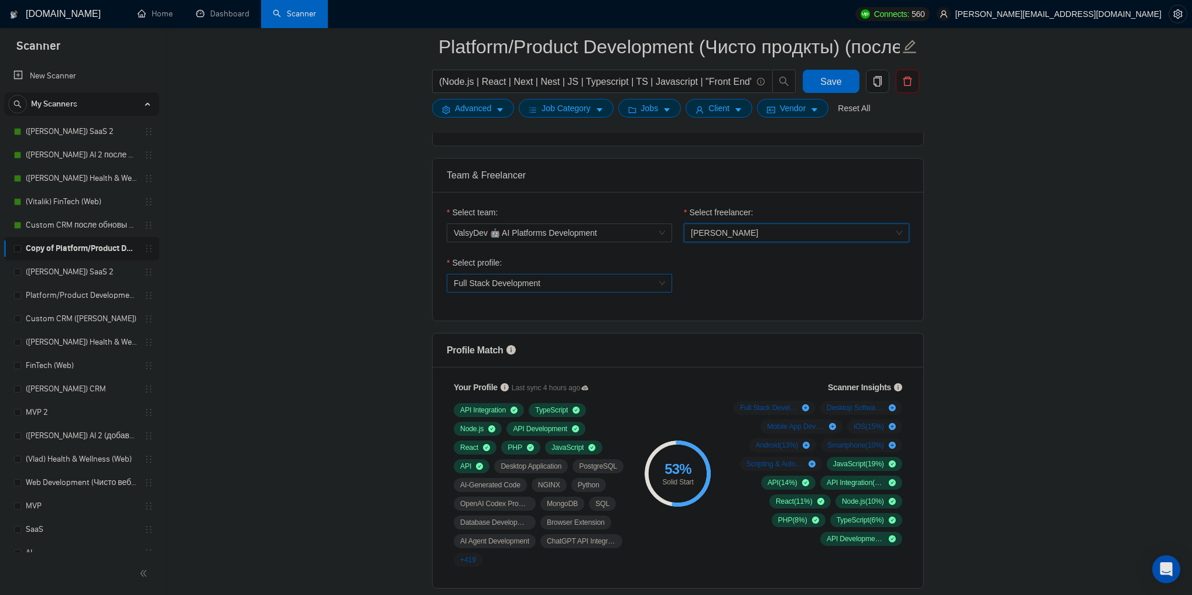
click at [622, 279] on span "Full Stack Development" at bounding box center [559, 284] width 211 height 18
click at [602, 327] on div "Full Stack Development" at bounding box center [558, 324] width 211 height 13
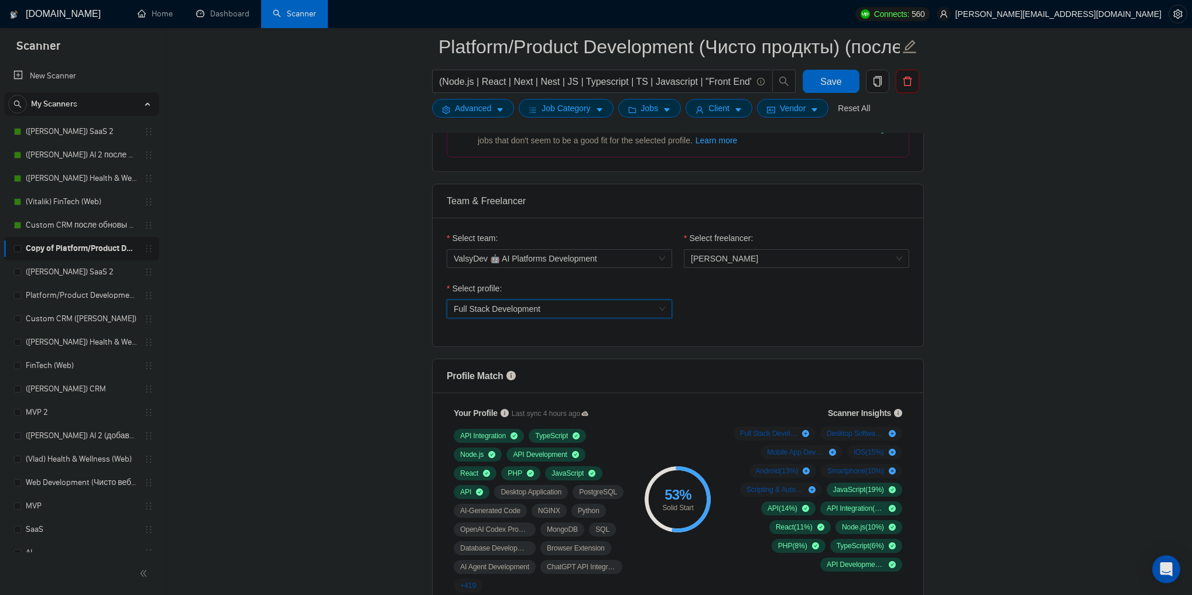
scroll to position [375, 0]
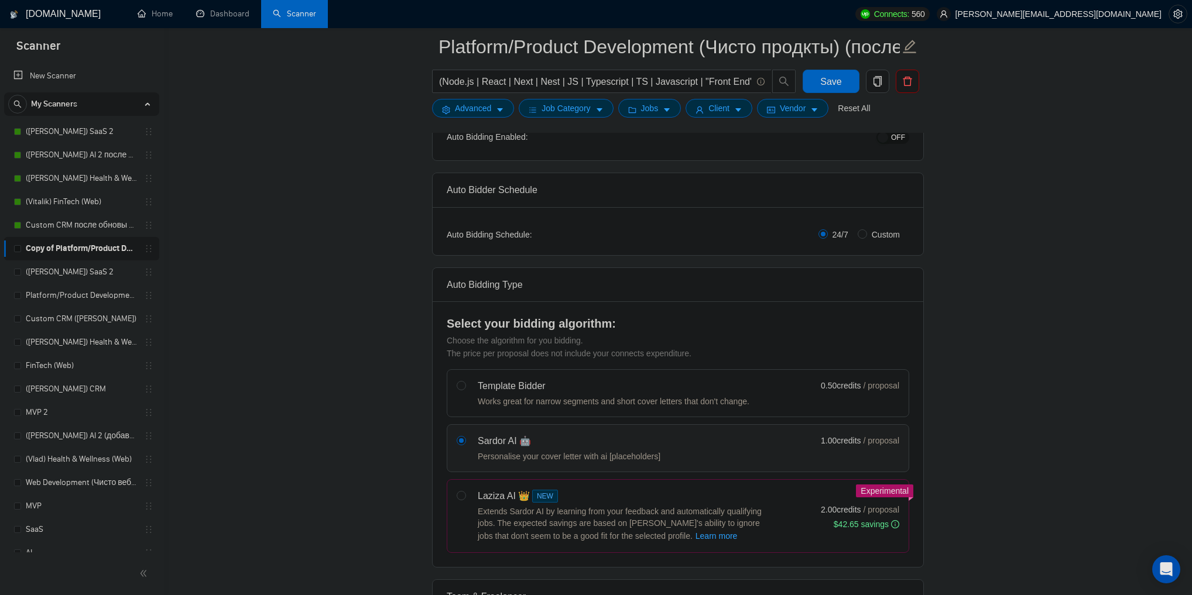
scroll to position [0, 0]
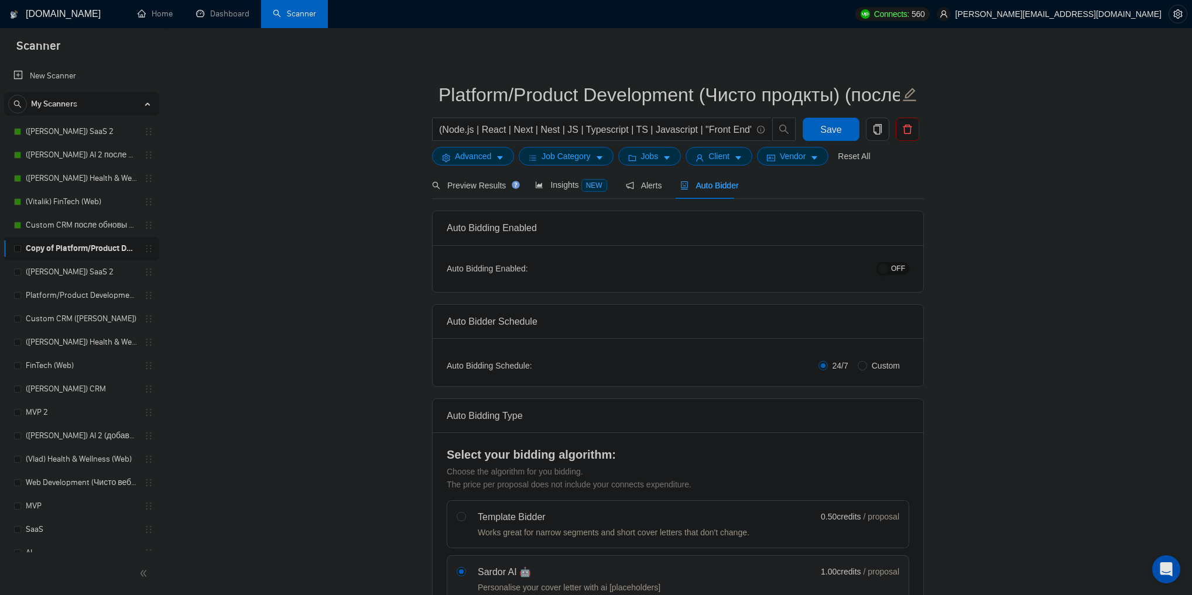
click at [901, 262] on div "OFF" at bounding box center [832, 268] width 154 height 13
click at [897, 267] on span "OFF" at bounding box center [898, 268] width 14 height 13
click at [824, 132] on span "Save" at bounding box center [830, 129] width 21 height 15
